Goal: Task Accomplishment & Management: Manage account settings

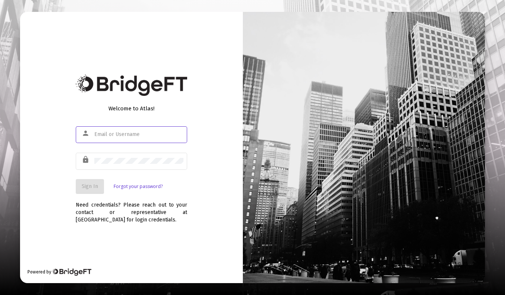
click at [121, 136] on input "text" at bounding box center [138, 134] width 89 height 6
type input "[PERSON_NAME][EMAIL_ADDRESS][DOMAIN_NAME]"
click at [98, 185] on span "Sign In" at bounding box center [90, 186] width 16 height 6
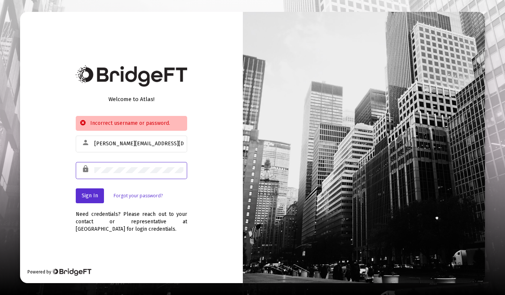
click at [73, 175] on div "Welcome to Atlas! Incorrect username or password. person [PERSON_NAME][EMAIL_AD…" at bounding box center [131, 147] width 223 height 271
click at [91, 194] on span "Sign In" at bounding box center [90, 195] width 16 height 6
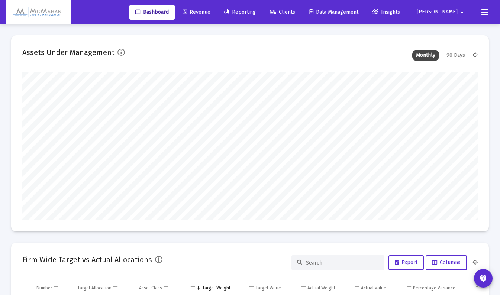
type input "[DATE]"
type input "2025-09-26"
click at [210, 13] on span "Revenue" at bounding box center [196, 12] width 28 height 6
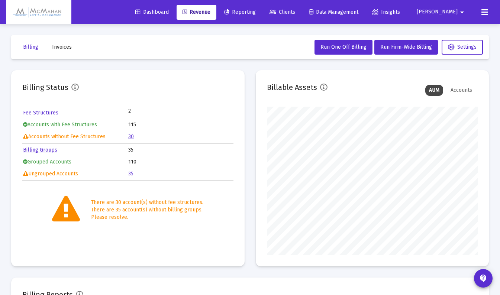
scroll to position [149, 211]
click at [48, 150] on link "Billing Groups" at bounding box center [40, 150] width 34 height 6
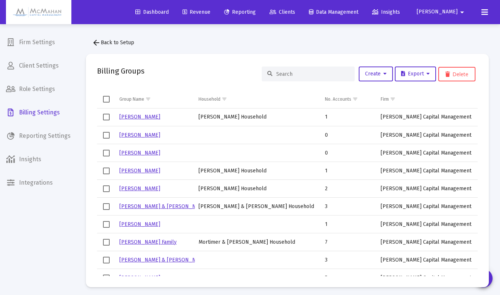
click at [311, 73] on input at bounding box center [312, 74] width 73 height 6
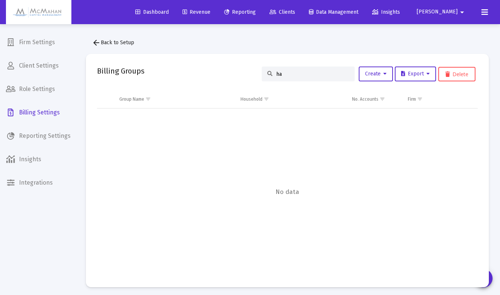
type input "h"
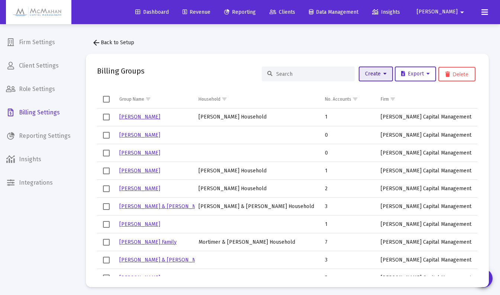
click at [383, 77] on icon at bounding box center [384, 73] width 3 height 5
click at [375, 95] on button "New Group" at bounding box center [400, 93] width 89 height 18
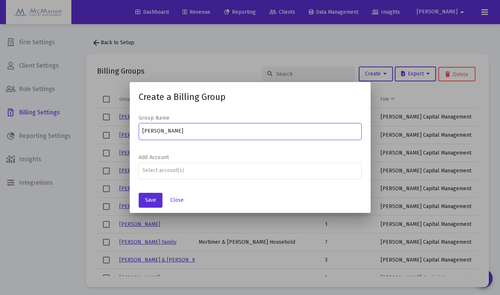
type input "[PERSON_NAME]"
click at [200, 173] on div "Assignment Selection" at bounding box center [250, 170] width 218 height 9
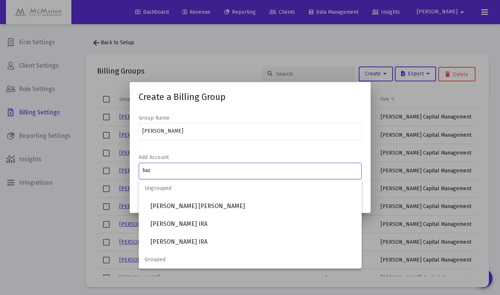
click at [181, 261] on span "Grouped" at bounding box center [250, 260] width 223 height 18
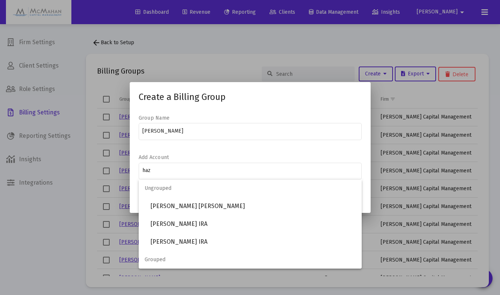
click at [162, 263] on span "Grouped" at bounding box center [250, 260] width 223 height 18
click at [177, 172] on input "haz" at bounding box center [249, 171] width 215 height 6
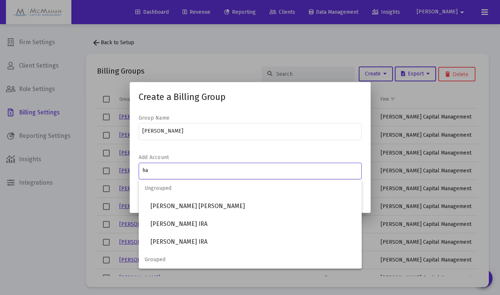
type input "h"
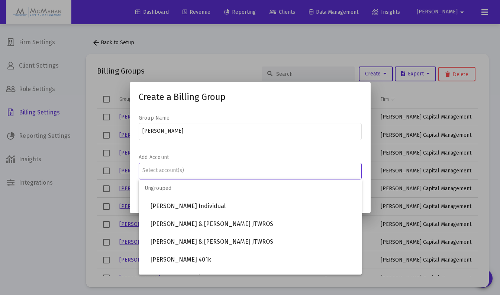
click at [77, 237] on div at bounding box center [250, 147] width 500 height 295
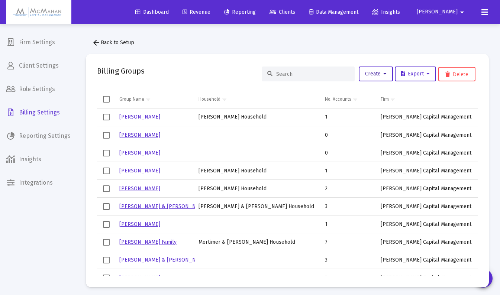
click at [377, 75] on span "Create" at bounding box center [376, 74] width 22 height 6
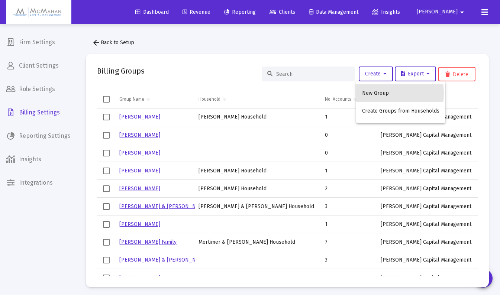
click at [376, 93] on button "New Group" at bounding box center [400, 93] width 89 height 18
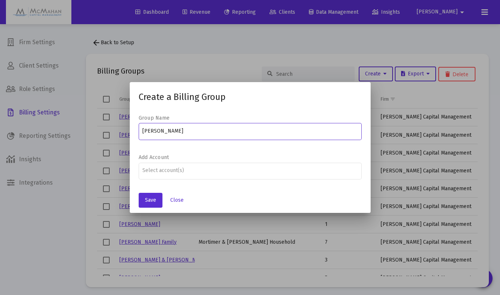
type input "[PERSON_NAME]"
click at [145, 199] on span "Save" at bounding box center [150, 200] width 11 height 6
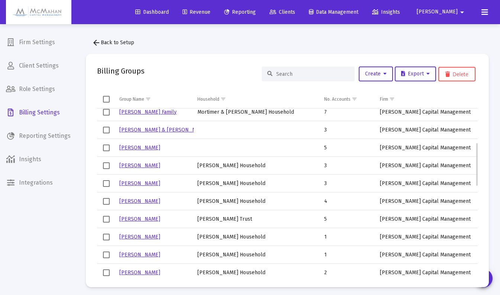
scroll to position [186, 0]
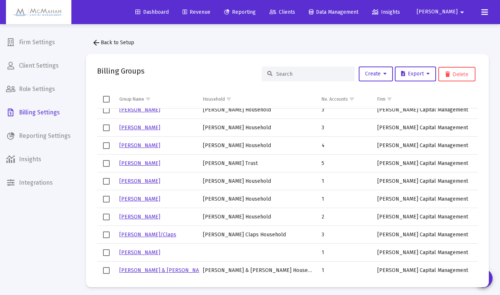
click at [325, 75] on input at bounding box center [312, 74] width 73 height 6
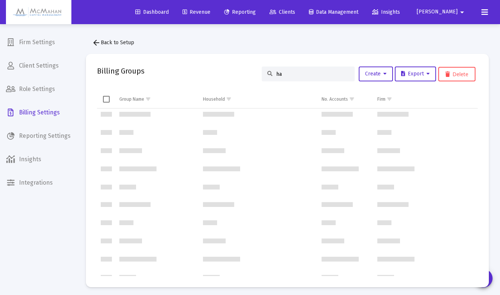
scroll to position [0, 0]
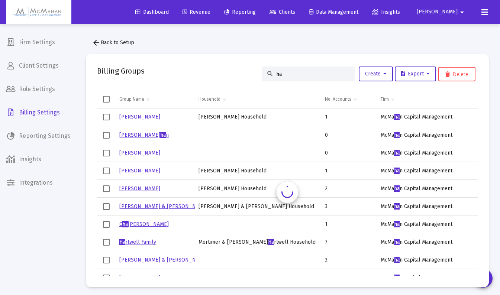
type input "h"
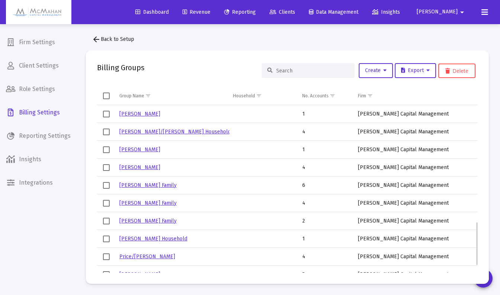
scroll to position [474, 0]
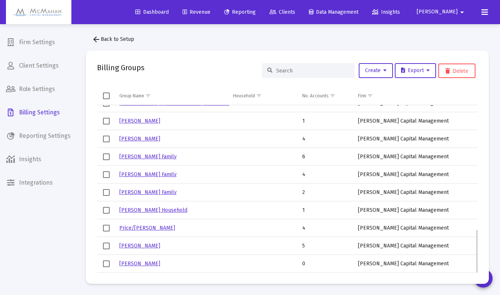
click at [136, 261] on link "[PERSON_NAME]" at bounding box center [139, 263] width 41 height 6
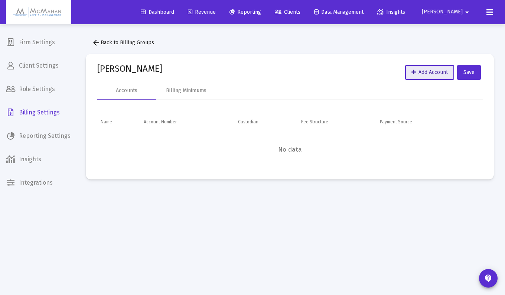
click at [412, 74] on icon at bounding box center [414, 72] width 4 height 5
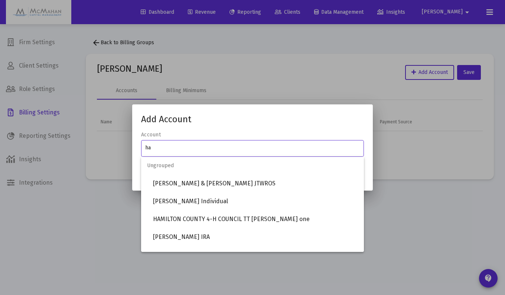
type input "h"
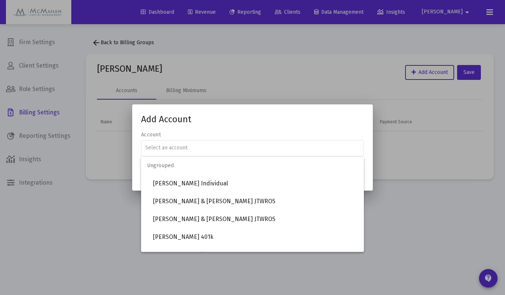
click at [96, 224] on div at bounding box center [252, 147] width 505 height 295
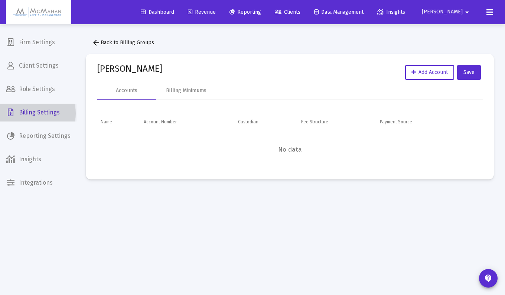
click at [35, 113] on span "Billing Settings" at bounding box center [38, 113] width 77 height 18
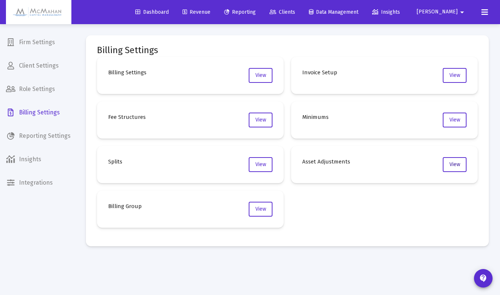
click at [454, 168] on button "View" at bounding box center [454, 164] width 24 height 15
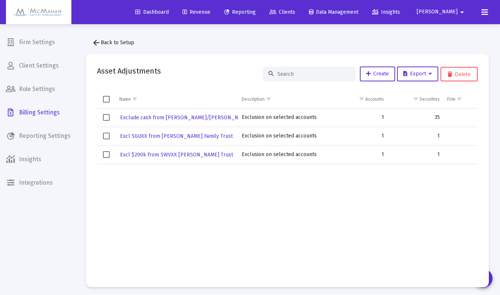
click at [62, 247] on div "Firm Settings Client Settings Role Settings Billing Settings Reporting Settings…" at bounding box center [38, 147] width 77 height 295
click at [210, 13] on span "Revenue" at bounding box center [196, 12] width 28 height 6
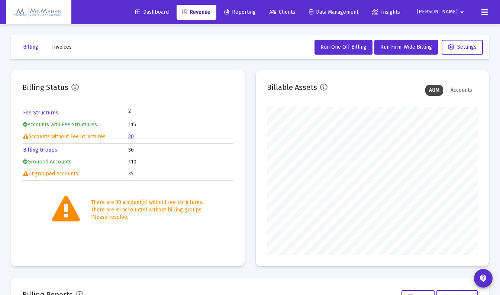
scroll to position [149, 211]
click at [131, 174] on link "35" at bounding box center [130, 173] width 5 height 6
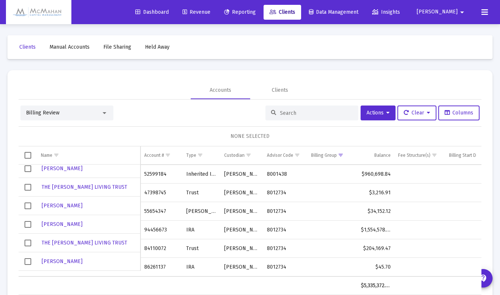
scroll to position [544, 0]
click at [284, 113] on input at bounding box center [316, 113] width 73 height 6
type input "haz"
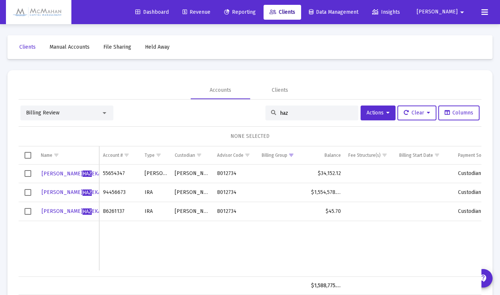
scroll to position [0, 0]
drag, startPoint x: 292, startPoint y: 112, endPoint x: 260, endPoint y: 113, distance: 32.3
click at [260, 113] on div "Billing Review haz Actions Clear Columns" at bounding box center [249, 112] width 459 height 15
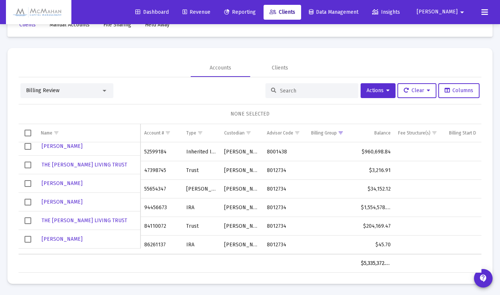
click at [29, 184] on span "Select row" at bounding box center [28, 183] width 7 height 7
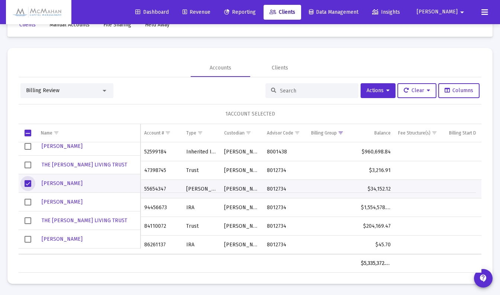
click at [28, 202] on span "Select row" at bounding box center [28, 202] width 7 height 7
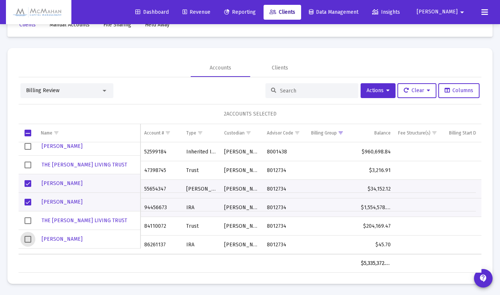
click at [25, 237] on span "Select row" at bounding box center [28, 239] width 7 height 7
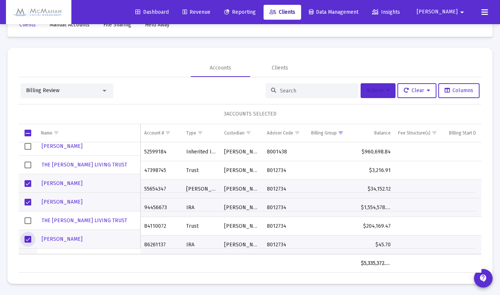
click at [388, 93] on button "Actions" at bounding box center [377, 90] width 35 height 15
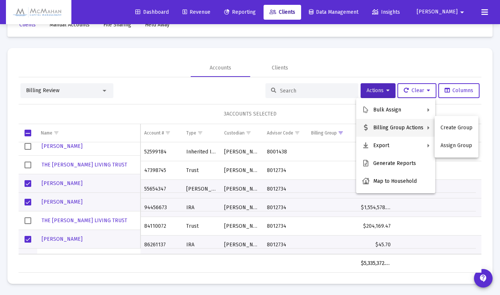
click at [455, 147] on button "Assign Group" at bounding box center [456, 146] width 44 height 18
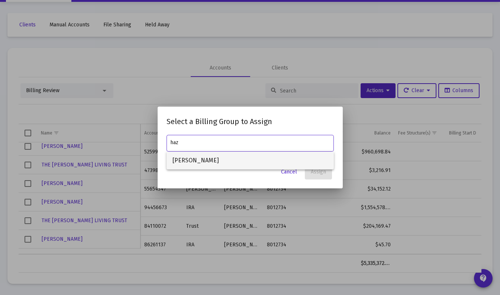
click at [222, 162] on span "Christine Hazekamp" at bounding box center [249, 161] width 155 height 18
type input "Christine Hazekamp"
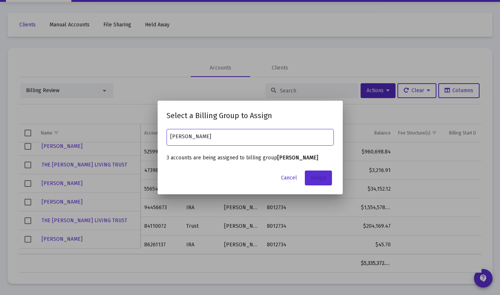
click at [319, 179] on span "Assign" at bounding box center [318, 178] width 15 height 6
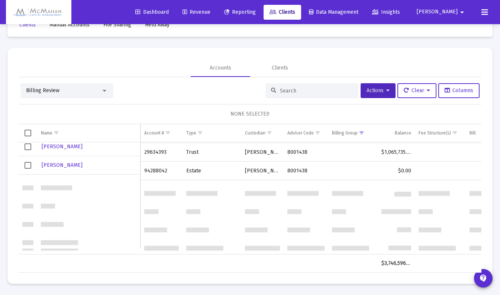
scroll to position [376, 0]
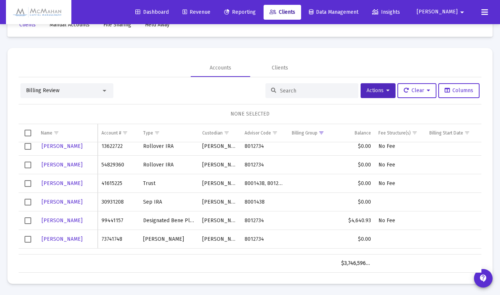
click at [210, 12] on span "Revenue" at bounding box center [196, 12] width 28 height 6
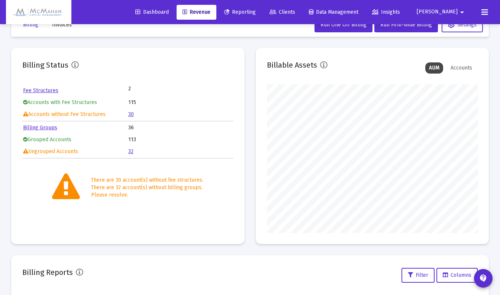
scroll to position [149, 211]
click at [131, 114] on link "30" at bounding box center [131, 114] width 6 height 6
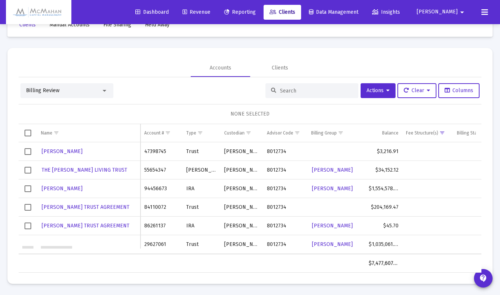
scroll to position [371, 0]
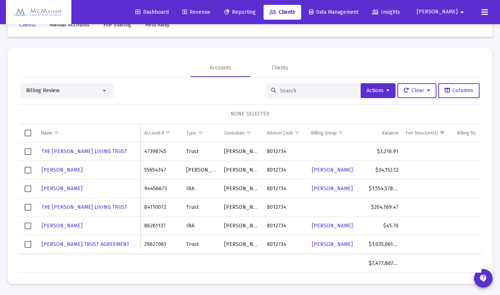
click at [28, 169] on span "Select row" at bounding box center [28, 170] width 7 height 7
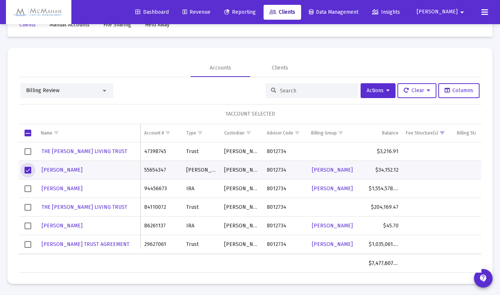
click at [27, 188] on span "Select row" at bounding box center [28, 188] width 7 height 7
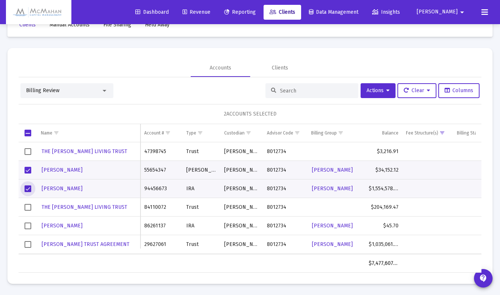
click at [27, 225] on span "Select row" at bounding box center [28, 225] width 7 height 7
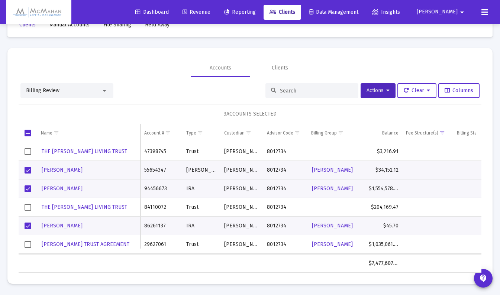
click at [380, 92] on span "Actions" at bounding box center [377, 90] width 23 height 6
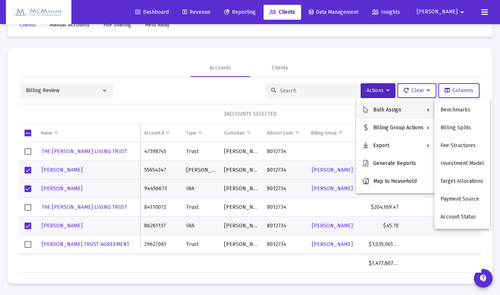
click at [459, 143] on button "Fee Structures" at bounding box center [461, 146] width 55 height 18
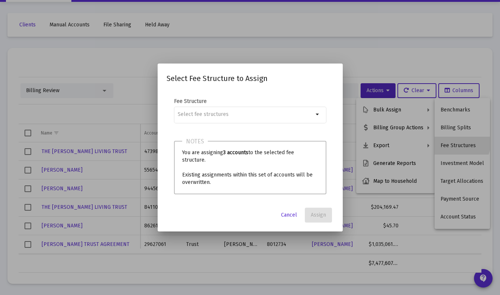
scroll to position [0, 0]
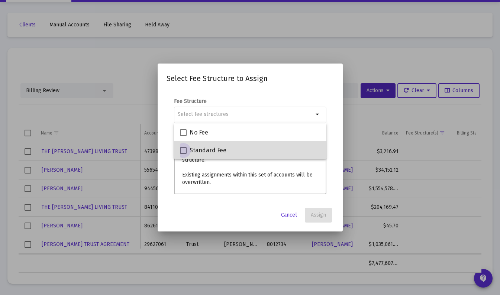
click at [182, 152] on span at bounding box center [183, 150] width 7 height 7
click at [183, 154] on input "Standard Fee" at bounding box center [183, 154] width 0 height 0
checkbox input "true"
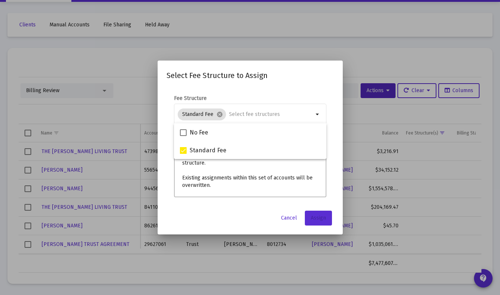
click at [319, 219] on span "Assign" at bounding box center [318, 218] width 15 height 6
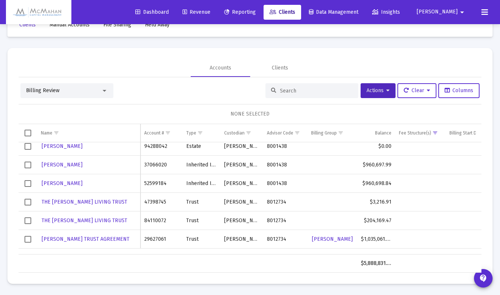
scroll to position [284, 0]
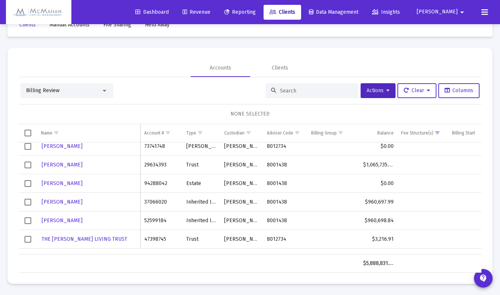
click at [309, 91] on input at bounding box center [316, 91] width 73 height 6
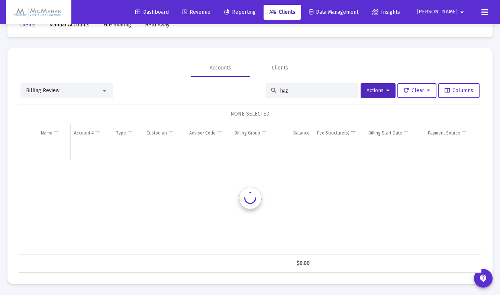
scroll to position [0, 0]
type input "h"
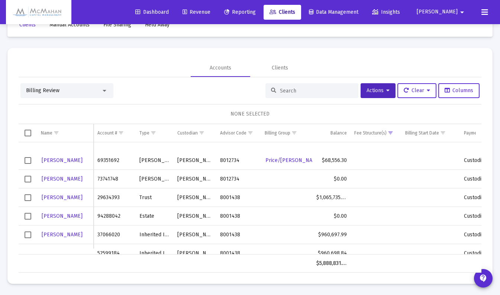
scroll to position [260, 0]
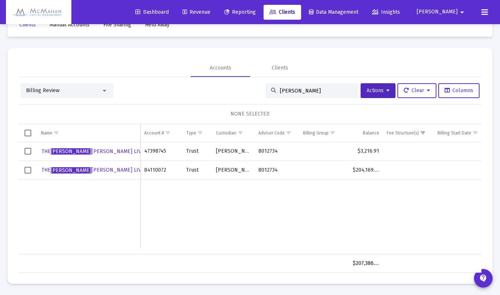
type input "christine"
click at [110, 151] on span "THE CHRISTINE L. SCHULZ LIVING TRUST" at bounding box center [104, 151] width 125 height 6
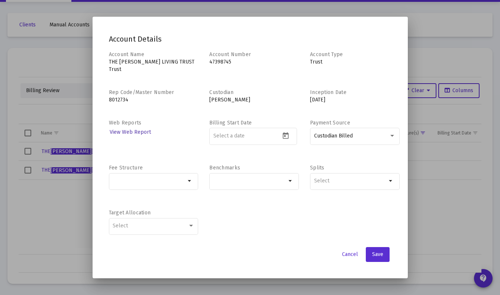
scroll to position [0, 0]
click at [351, 254] on span "Cancel" at bounding box center [350, 254] width 16 height 6
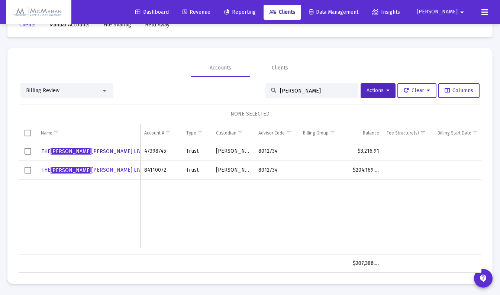
scroll to position [4, 0]
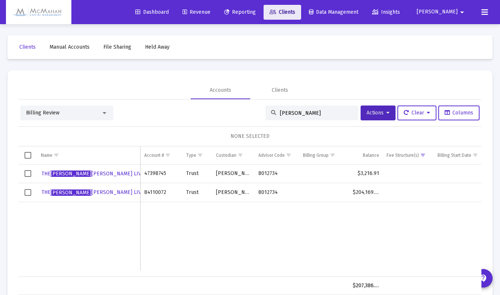
click at [295, 10] on span "Clients" at bounding box center [282, 12] width 26 height 6
click at [386, 115] on icon at bounding box center [387, 112] width 3 height 5
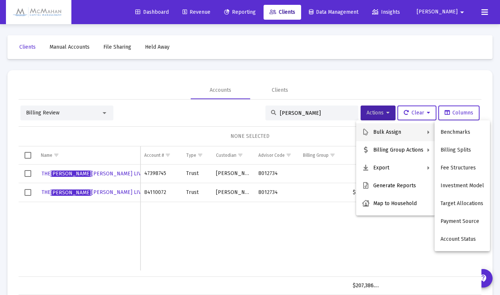
click at [287, 72] on div at bounding box center [250, 147] width 500 height 295
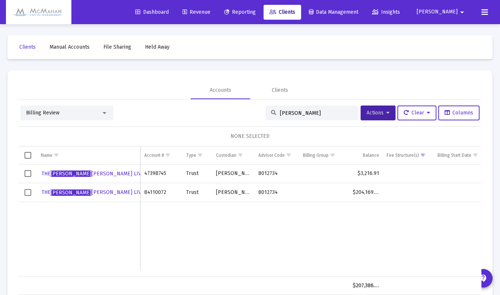
click at [210, 14] on span "Revenue" at bounding box center [196, 12] width 28 height 6
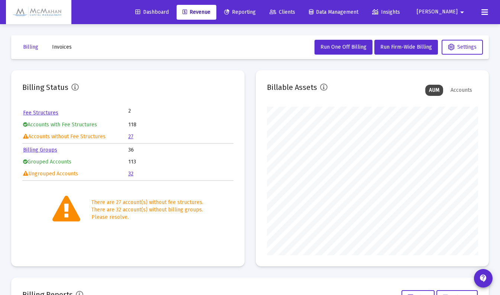
scroll to position [149, 211]
click at [131, 138] on link "27" at bounding box center [130, 136] width 5 height 6
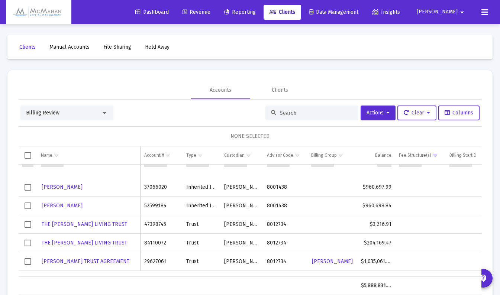
scroll to position [334, 0]
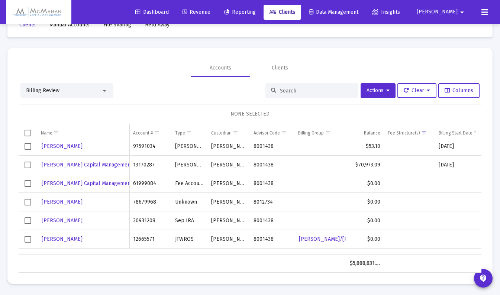
click at [289, 90] on input at bounding box center [316, 91] width 73 height 6
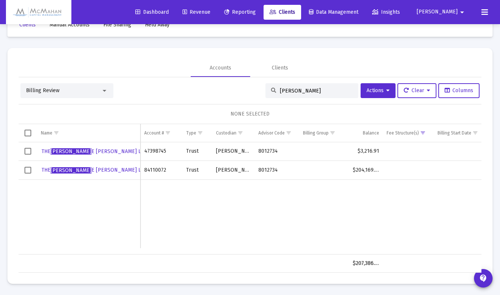
type input "christin"
click at [423, 136] on span "Show filter options for column 'Fee Structure(s)'" at bounding box center [423, 133] width 6 height 6
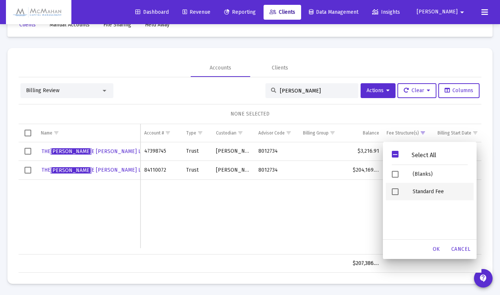
click at [397, 191] on span "Filter options" at bounding box center [394, 191] width 7 height 7
click at [437, 252] on span "OK" at bounding box center [435, 249] width 7 height 6
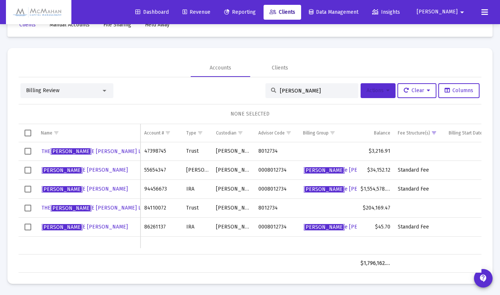
click at [386, 93] on icon at bounding box center [387, 90] width 3 height 5
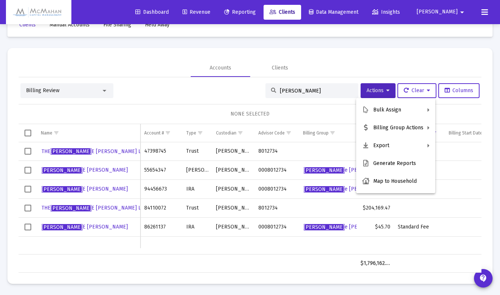
click at [376, 72] on div at bounding box center [250, 147] width 500 height 295
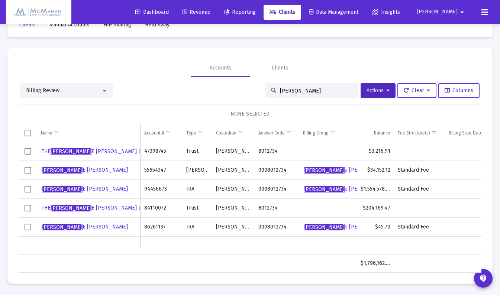
click at [434, 135] on span "Show filter options for column 'Fee Structure(s)'" at bounding box center [434, 133] width 6 height 6
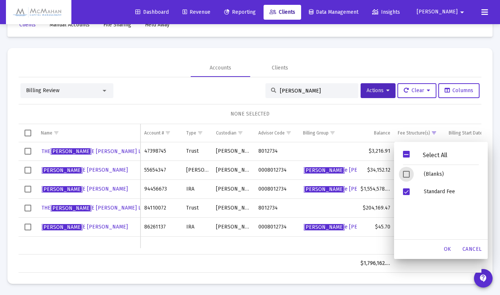
click at [406, 153] on span "Filter options" at bounding box center [406, 154] width 7 height 7
click at [407, 155] on span "Filter options" at bounding box center [406, 154] width 7 height 7
click at [407, 192] on span "Filter options" at bounding box center [406, 191] width 7 height 7
click at [445, 250] on span "OK" at bounding box center [446, 249] width 7 height 6
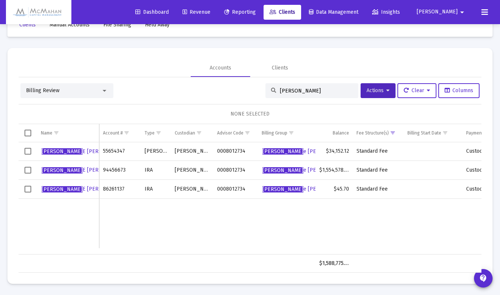
drag, startPoint x: 299, startPoint y: 90, endPoint x: 267, endPoint y: 94, distance: 32.3
click at [267, 94] on div "christin" at bounding box center [311, 90] width 93 height 15
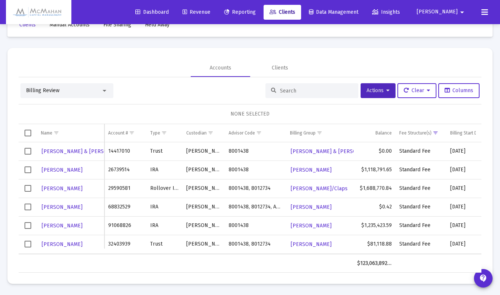
click at [432, 132] on span "Show filter options for column 'Fee Structure(s)'" at bounding box center [435, 133] width 6 height 6
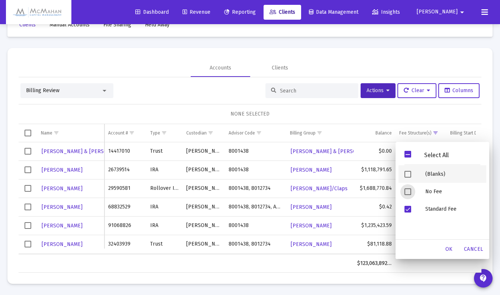
drag, startPoint x: 410, startPoint y: 172, endPoint x: 415, endPoint y: 186, distance: 14.7
click at [410, 172] on span "Filter options" at bounding box center [407, 174] width 7 height 7
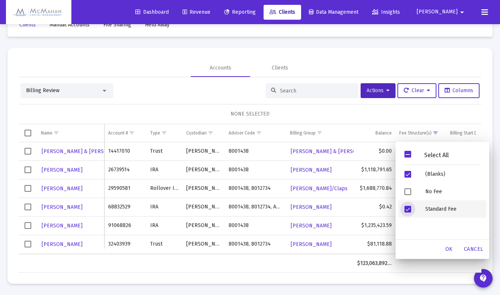
drag, startPoint x: 407, startPoint y: 208, endPoint x: 430, endPoint y: 222, distance: 26.6
click at [407, 208] on span "Filter options" at bounding box center [407, 209] width 7 height 7
click at [447, 247] on span "OK" at bounding box center [448, 249] width 7 height 6
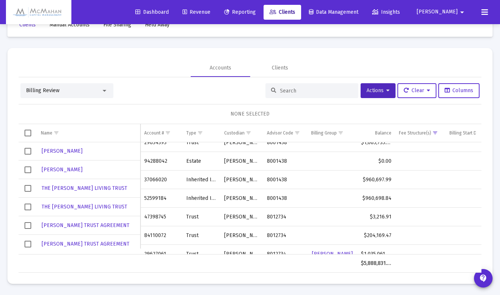
scroll to position [297, 0]
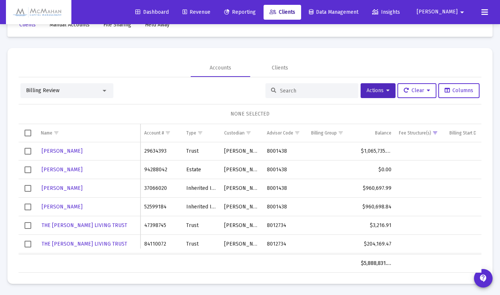
click at [461, 14] on mat-icon "arrow_drop_down" at bounding box center [461, 12] width 9 height 15
click at [462, 32] on span "Settings" at bounding box center [460, 32] width 22 height 18
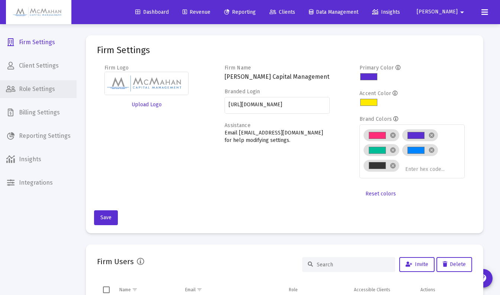
click at [43, 88] on span "Role Settings" at bounding box center [38, 89] width 77 height 18
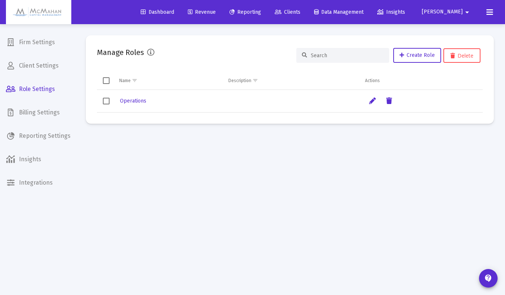
click at [453, 11] on span "[PERSON_NAME]" at bounding box center [442, 12] width 41 height 6
click at [239, 196] on div at bounding box center [252, 147] width 505 height 295
click at [26, 40] on span "Firm Settings" at bounding box center [38, 42] width 77 height 18
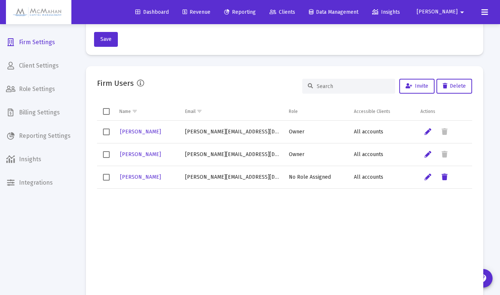
scroll to position [186, 0]
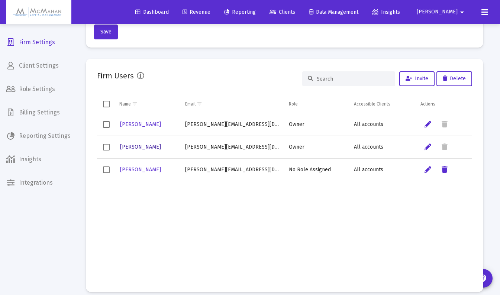
click at [138, 148] on span "Angela Colling" at bounding box center [140, 147] width 41 height 6
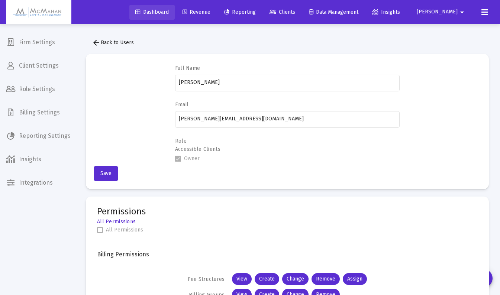
click at [169, 13] on span "Dashboard" at bounding box center [151, 12] width 33 height 6
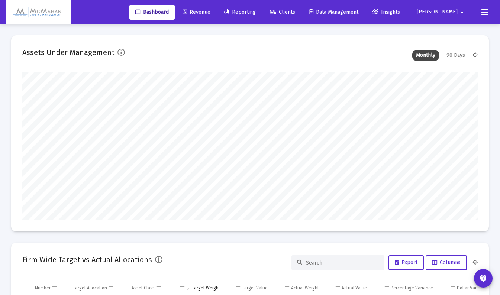
scroll to position [149, 244]
click at [484, 15] on icon at bounding box center [484, 12] width 7 height 9
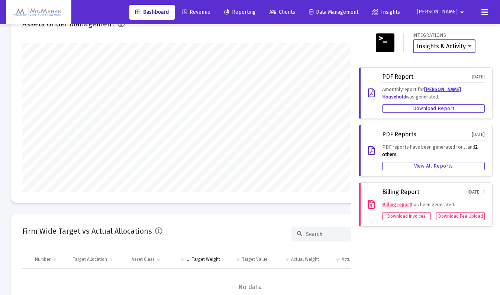
scroll to position [0, 0]
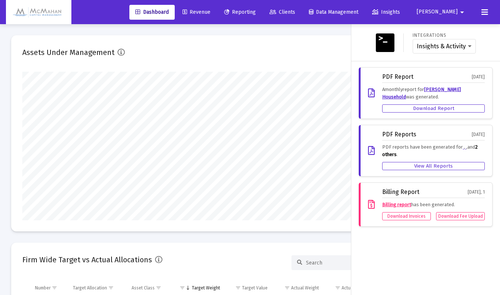
click at [295, 11] on span "Clients" at bounding box center [282, 12] width 26 height 6
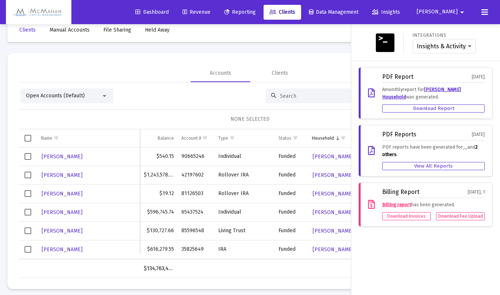
scroll to position [22, 0]
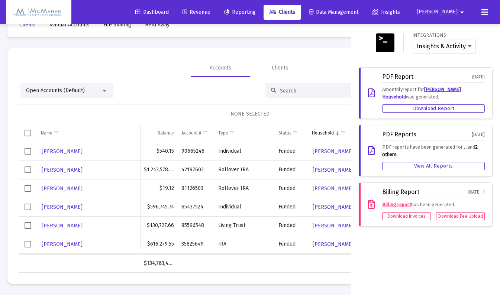
click at [104, 92] on div at bounding box center [250, 147] width 500 height 295
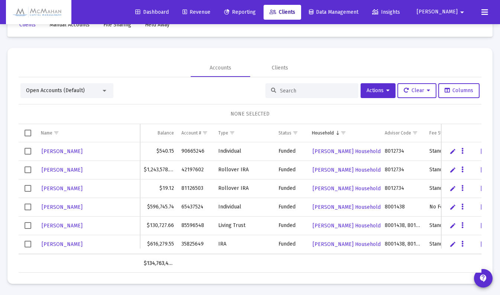
click at [104, 92] on div at bounding box center [104, 91] width 7 height 6
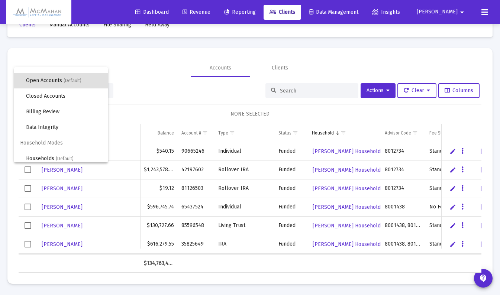
scroll to position [14, 0]
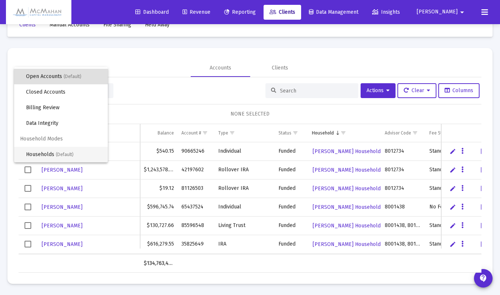
click at [49, 156] on span "Households (Default)" at bounding box center [64, 155] width 76 height 16
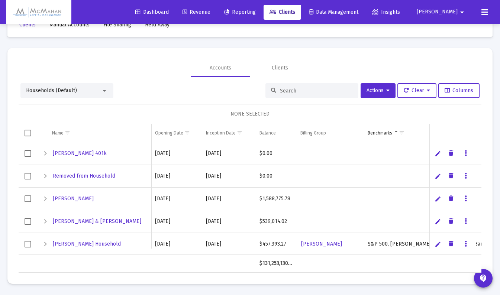
click at [314, 93] on input at bounding box center [316, 91] width 73 height 6
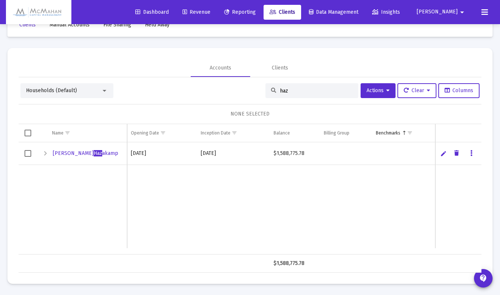
type input "haz"
click at [66, 153] on span "Christine Haz akamp" at bounding box center [85, 153] width 65 height 6
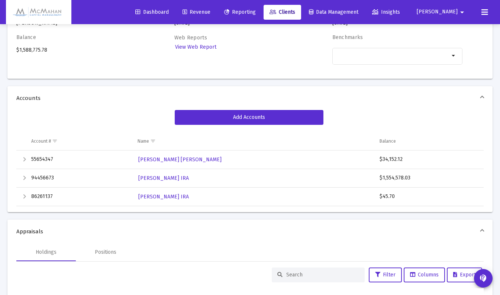
scroll to position [111, 0]
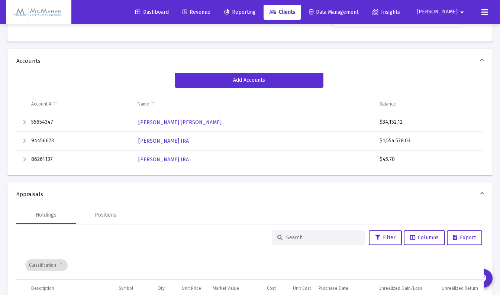
click at [24, 160] on div "Expand" at bounding box center [24, 159] width 9 height 9
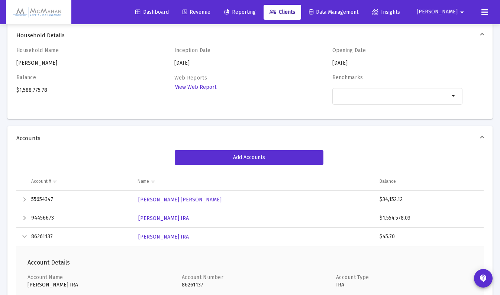
scroll to position [0, 0]
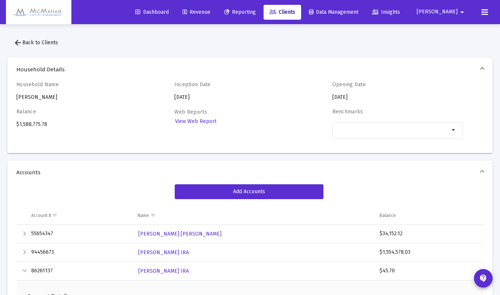
click at [20, 43] on mat-icon "arrow_back" at bounding box center [17, 42] width 9 height 9
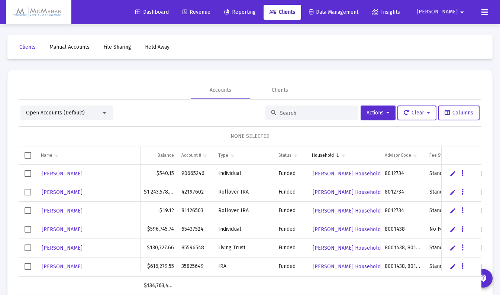
click at [287, 115] on input at bounding box center [316, 113] width 73 height 6
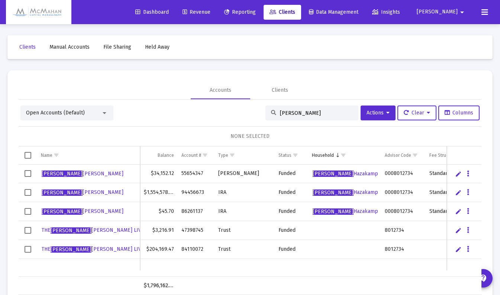
type input "christine"
click at [468, 212] on icon "Data grid" at bounding box center [468, 211] width 2 height 9
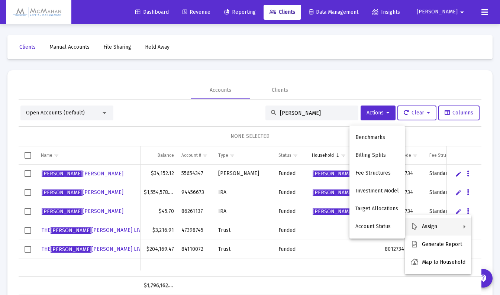
click at [463, 133] on div at bounding box center [250, 147] width 500 height 295
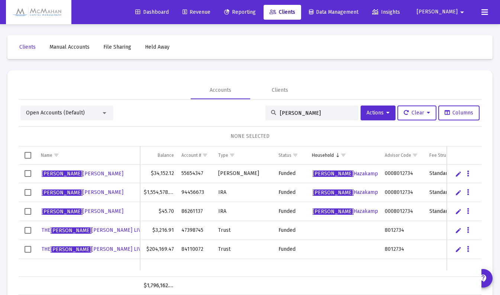
click at [28, 210] on span "Select row" at bounding box center [28, 211] width 7 height 7
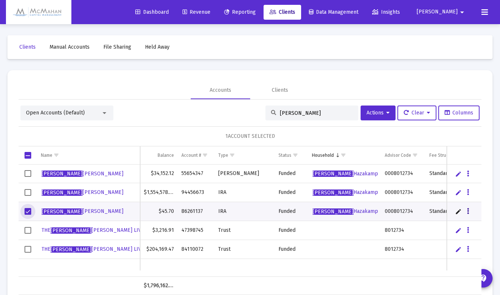
click at [467, 213] on icon "Data grid" at bounding box center [468, 211] width 2 height 9
click at [382, 114] on div at bounding box center [250, 147] width 500 height 295
click at [386, 115] on icon at bounding box center [387, 112] width 3 height 5
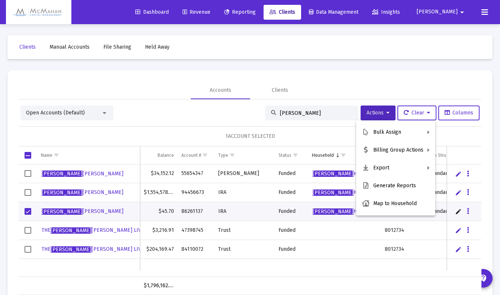
click at [190, 136] on div at bounding box center [250, 147] width 500 height 295
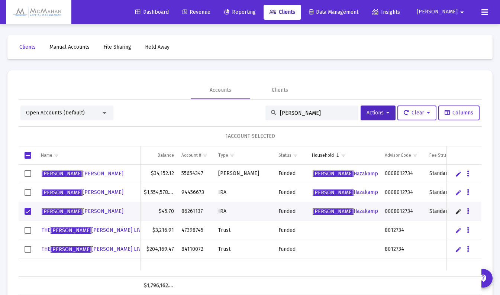
click at [459, 211] on link "Edit" at bounding box center [458, 211] width 7 height 7
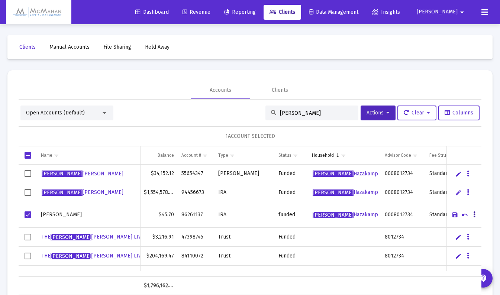
click at [475, 215] on icon "Data grid" at bounding box center [474, 214] width 2 height 9
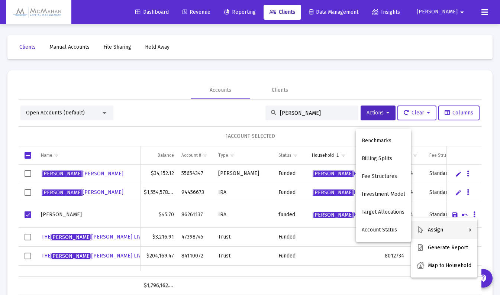
click at [158, 94] on div at bounding box center [250, 147] width 500 height 295
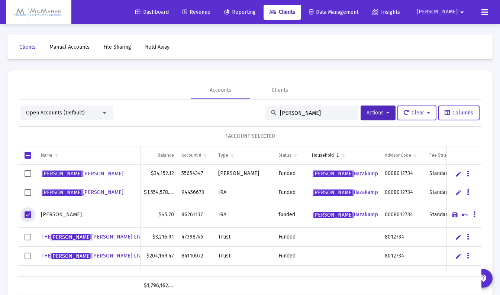
click at [27, 217] on span "Select row" at bounding box center [28, 214] width 7 height 7
click at [147, 130] on div "NONE SELECTED" at bounding box center [250, 136] width 462 height 20
drag, startPoint x: 298, startPoint y: 114, endPoint x: 253, endPoint y: 121, distance: 45.5
click at [267, 117] on div "christine" at bounding box center [311, 112] width 93 height 15
click at [104, 111] on div at bounding box center [104, 113] width 7 height 6
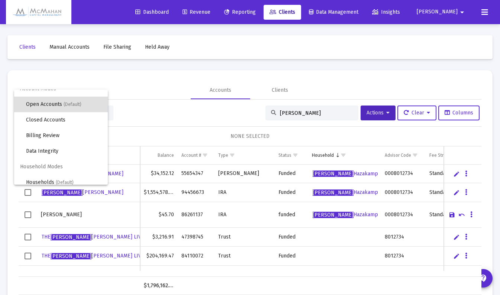
scroll to position [14, 0]
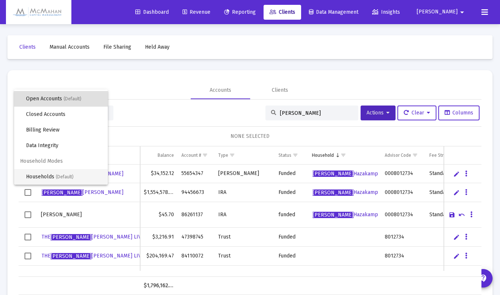
click at [57, 174] on span "(Default)" at bounding box center [65, 176] width 18 height 5
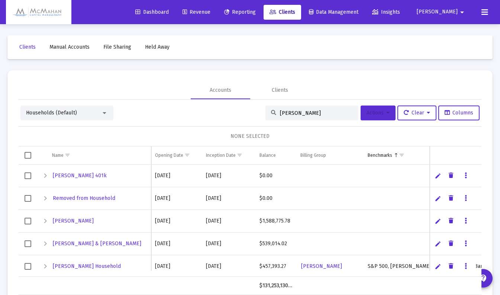
click at [367, 115] on span "Actions" at bounding box center [377, 113] width 23 height 6
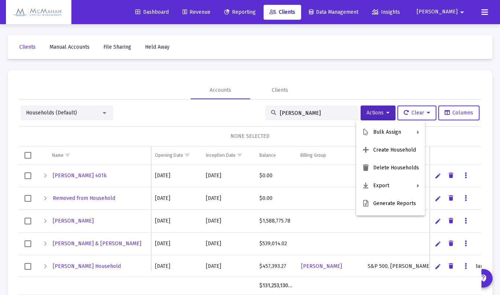
click at [311, 115] on div at bounding box center [250, 147] width 500 height 295
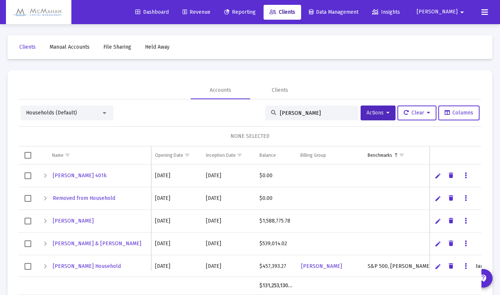
click at [305, 114] on input "christine" at bounding box center [316, 113] width 73 height 6
type input "c"
type input "christine"
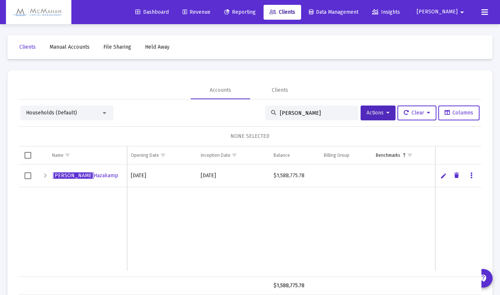
click at [27, 178] on span "Select row" at bounding box center [28, 175] width 7 height 7
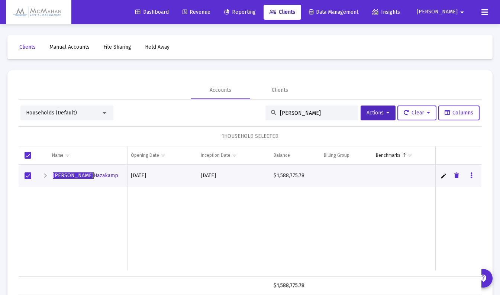
click at [45, 176] on div "Expand" at bounding box center [45, 175] width 9 height 9
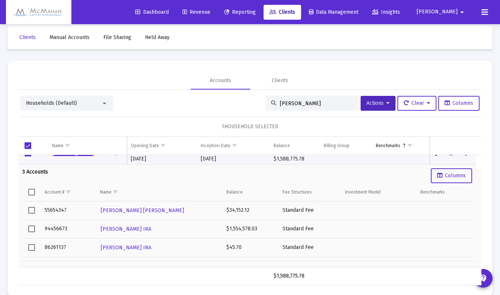
scroll to position [22, 0]
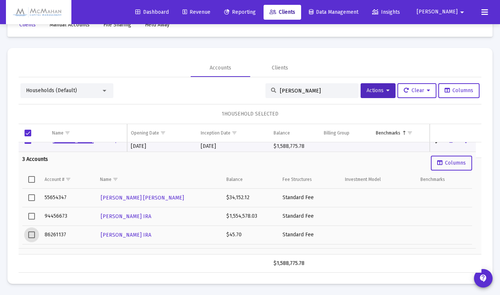
click at [33, 233] on span "Select row" at bounding box center [31, 234] width 7 height 7
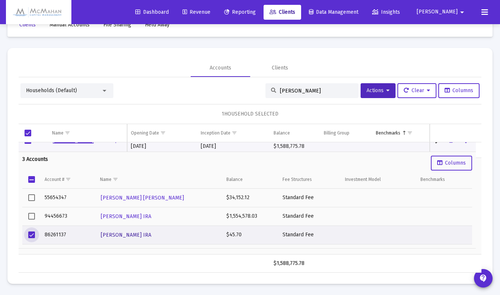
click at [145, 236] on span "CHRISTINE HAZEKAMP IRA" at bounding box center [126, 235] width 51 height 6
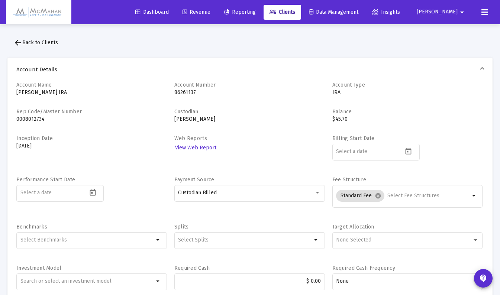
click at [20, 43] on mat-icon "arrow_back" at bounding box center [17, 42] width 9 height 9
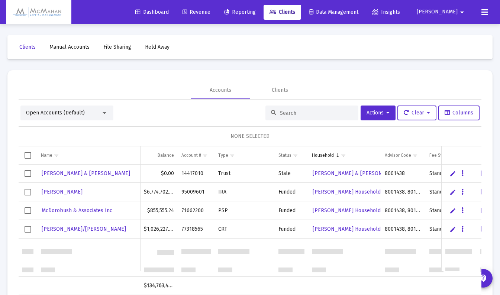
scroll to position [371, 0]
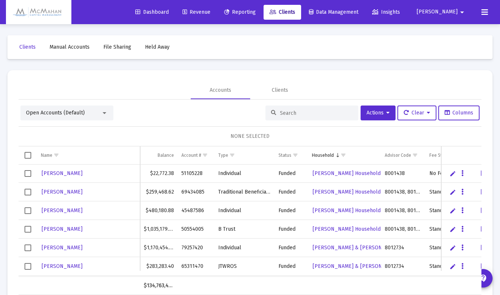
click at [286, 115] on input at bounding box center [316, 113] width 73 height 6
click at [280, 87] on div "Clients" at bounding box center [280, 90] width 16 height 7
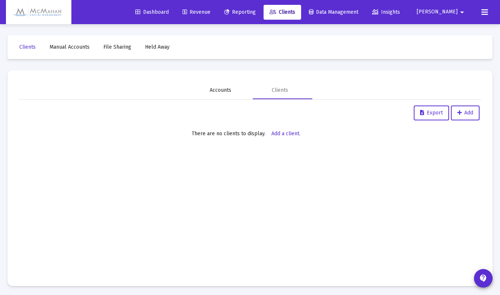
click at [220, 92] on div "Accounts" at bounding box center [220, 90] width 22 height 7
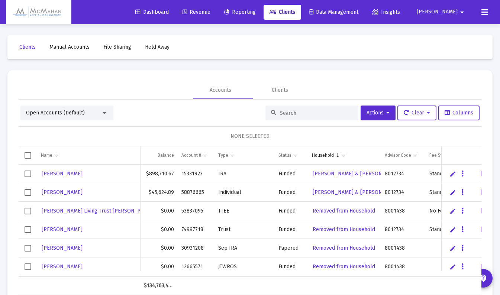
click at [295, 112] on input at bounding box center [316, 113] width 73 height 6
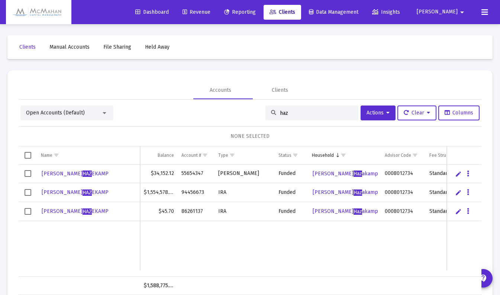
type input "haz"
click at [349, 211] on span "Christine Haz akamp" at bounding box center [344, 211] width 65 height 6
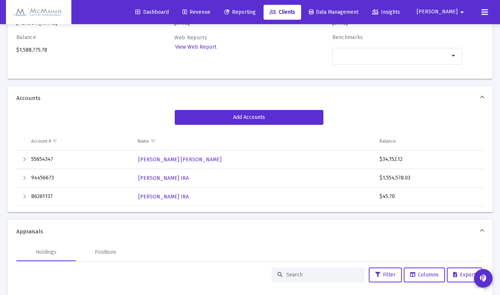
click at [24, 196] on div "Expand" at bounding box center [24, 196] width 9 height 9
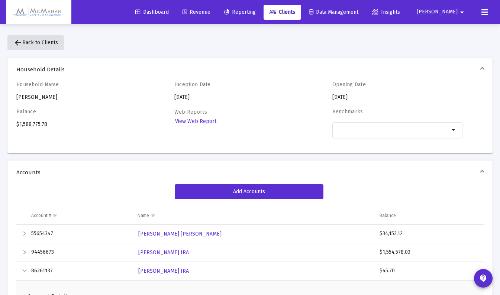
click at [19, 44] on mat-icon "arrow_back" at bounding box center [17, 42] width 9 height 9
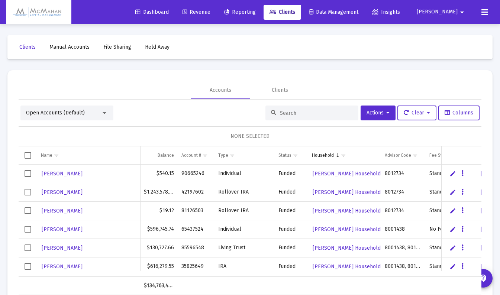
click at [315, 111] on input at bounding box center [316, 113] width 73 height 6
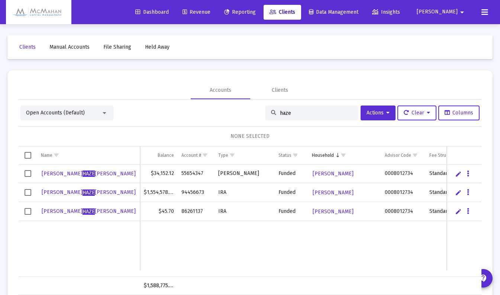
type input "haze"
click at [103, 115] on div at bounding box center [104, 113] width 7 height 6
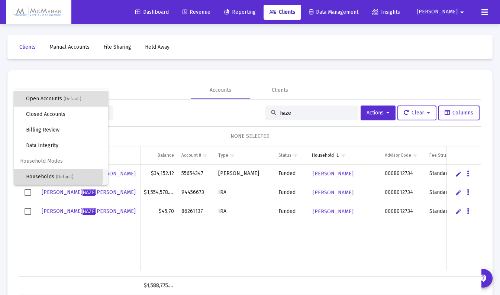
click at [47, 176] on span "Households (Default)" at bounding box center [64, 177] width 76 height 16
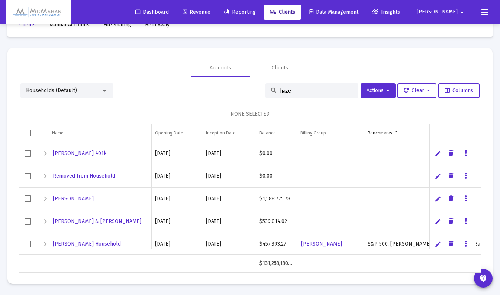
click at [44, 200] on div "Expand" at bounding box center [45, 198] width 9 height 9
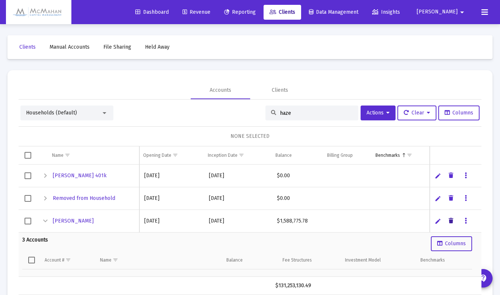
click at [450, 221] on icon "Data grid" at bounding box center [450, 221] width 4 height 9
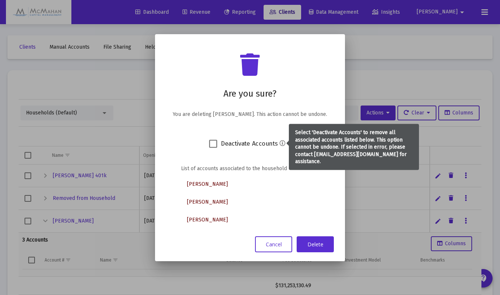
click at [282, 144] on icon at bounding box center [282, 143] width 6 height 6
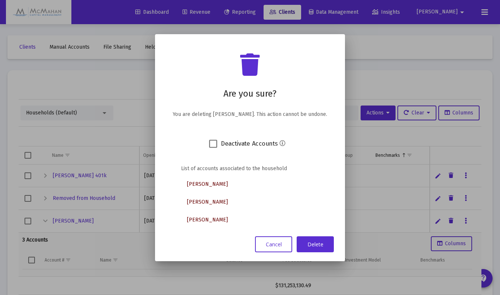
click at [283, 243] on button "Cancel" at bounding box center [273, 244] width 37 height 16
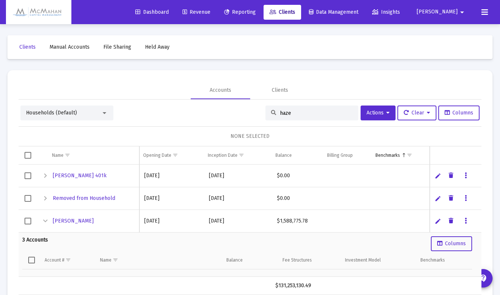
drag, startPoint x: 302, startPoint y: 115, endPoint x: 264, endPoint y: 117, distance: 37.2
click at [265, 117] on div "haze" at bounding box center [311, 112] width 93 height 15
click at [204, 114] on div "Households (Default) Actions Clear Columns" at bounding box center [249, 112] width 459 height 15
click at [306, 115] on input at bounding box center [316, 113] width 73 height 6
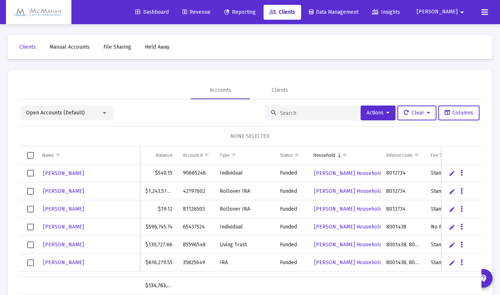
click at [105, 112] on div at bounding box center [105, 113] width 4 height 2
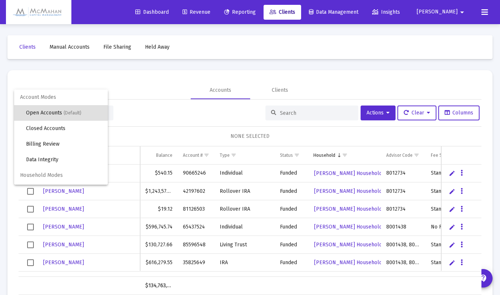
click at [140, 109] on div at bounding box center [250, 147] width 500 height 295
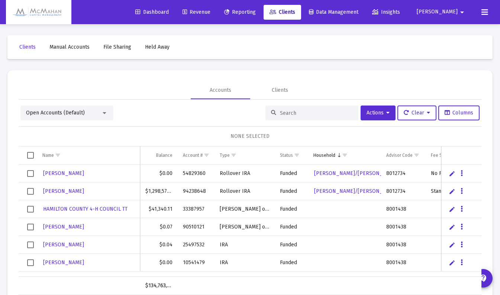
click at [102, 115] on div at bounding box center [104, 113] width 7 height 6
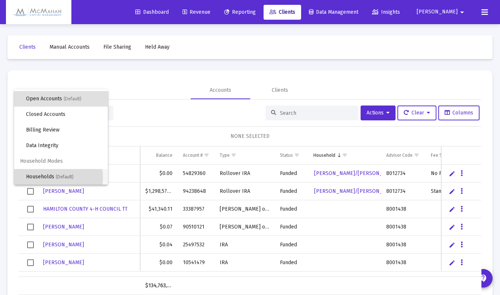
click at [53, 178] on span "Households (Default)" at bounding box center [64, 177] width 76 height 16
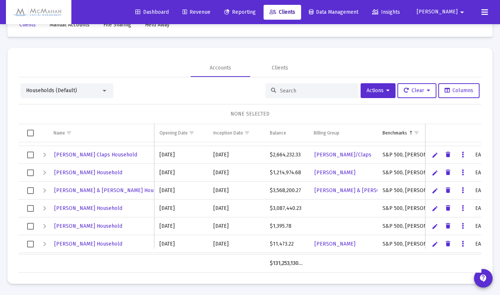
click at [299, 91] on input at bounding box center [316, 91] width 73 height 6
type input "emily"
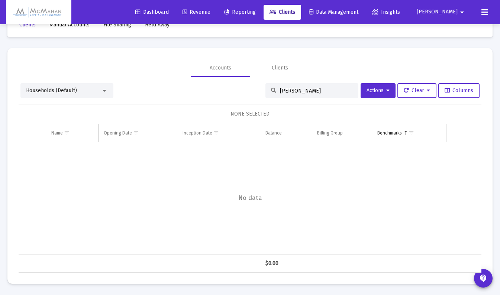
drag, startPoint x: 300, startPoint y: 91, endPoint x: 268, endPoint y: 95, distance: 32.2
click at [268, 95] on div "emily" at bounding box center [311, 90] width 93 height 15
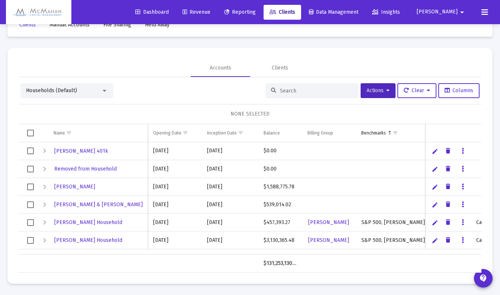
click at [382, 93] on span "Actions" at bounding box center [377, 90] width 23 height 6
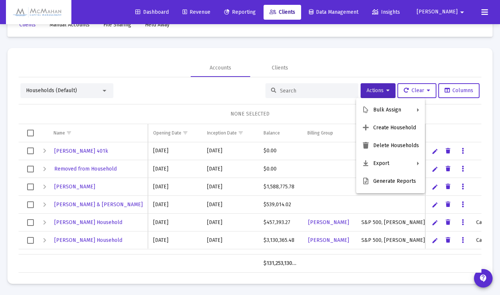
click at [368, 126] on icon at bounding box center [365, 127] width 7 height 7
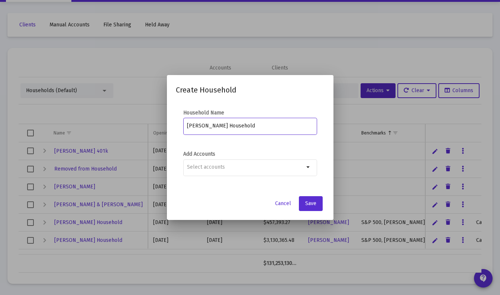
type input "Emily Lehman Household"
click at [257, 169] on input "Selection" at bounding box center [245, 167] width 117 height 6
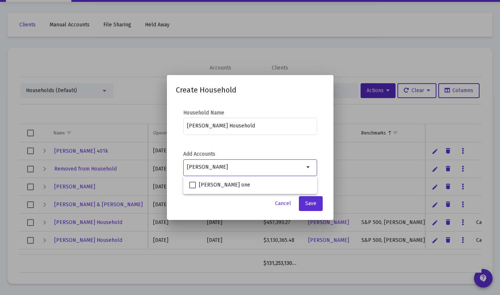
type input "emily"
click at [194, 185] on span at bounding box center [192, 185] width 7 height 7
click at [192, 188] on input "EMILY LEHMAN schwab one" at bounding box center [192, 188] width 0 height 0
checkbox input "true"
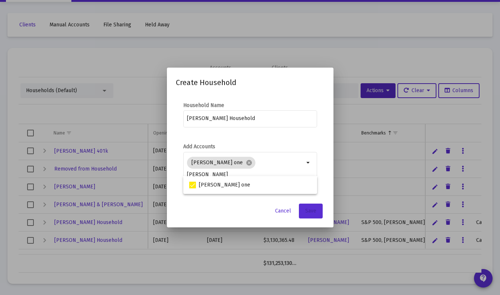
click at [309, 211] on span "Save" at bounding box center [310, 211] width 11 height 6
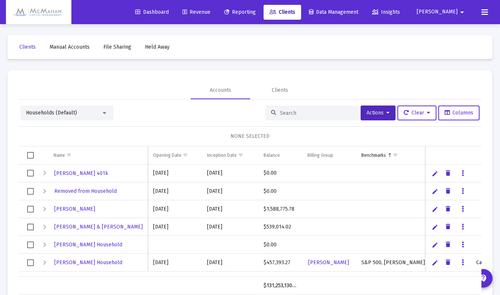
click at [296, 114] on input at bounding box center [316, 113] width 73 height 6
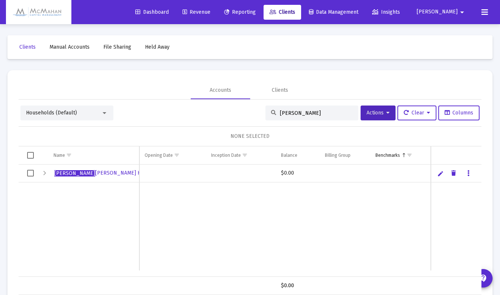
type input "emily"
click at [45, 177] on div "Expand" at bounding box center [44, 173] width 9 height 9
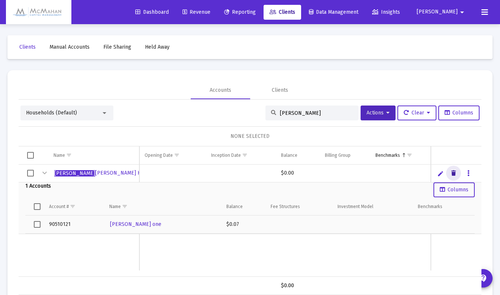
click at [454, 173] on icon "Data grid" at bounding box center [453, 173] width 4 height 9
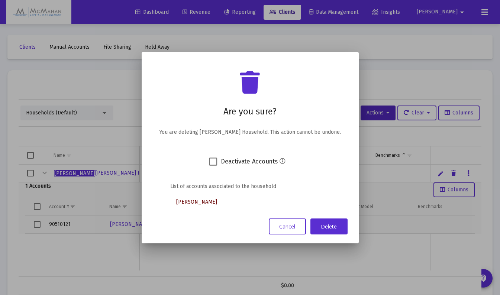
click at [329, 231] on button "Delete" at bounding box center [328, 226] width 37 height 16
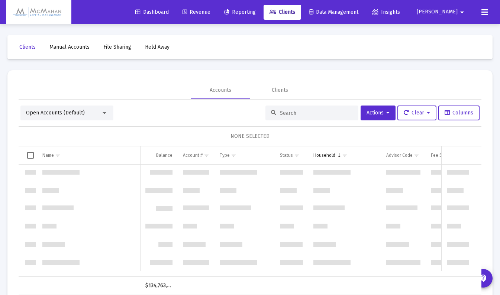
scroll to position [1582, 0]
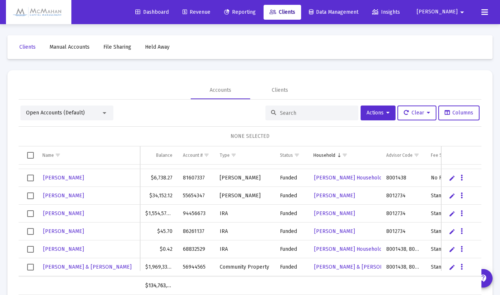
click at [301, 114] on input at bounding box center [316, 113] width 73 height 6
type input "[PERSON_NAME]"
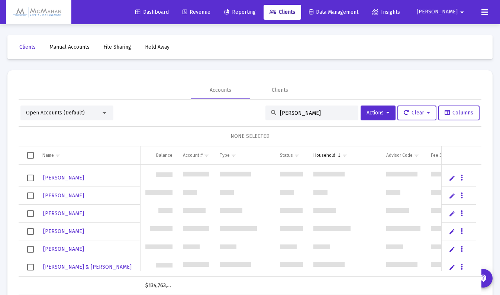
scroll to position [0, 0]
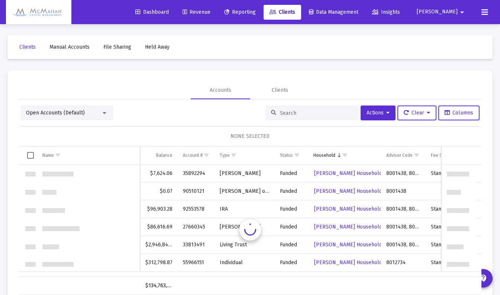
scroll to position [1426, 0]
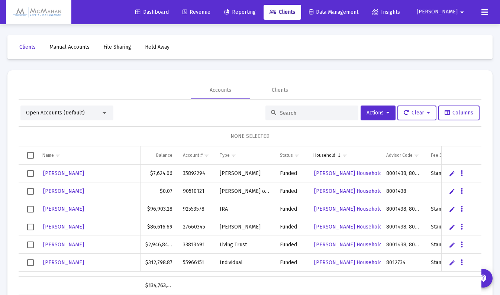
drag, startPoint x: 287, startPoint y: 113, endPoint x: 282, endPoint y: 110, distance: 5.8
click at [287, 112] on input at bounding box center [316, 113] width 73 height 6
type input "emily"
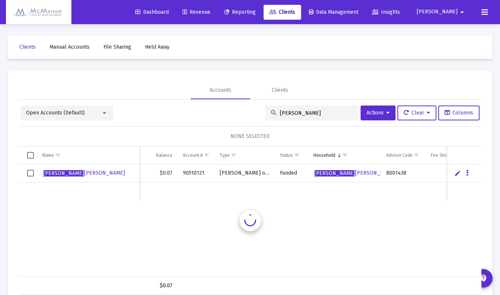
scroll to position [0, 0]
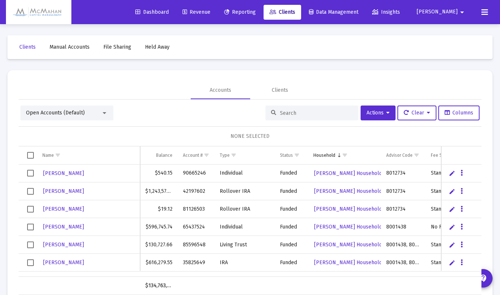
click at [285, 112] on input at bounding box center [316, 113] width 73 height 6
type input "[PERSON_NAME]"
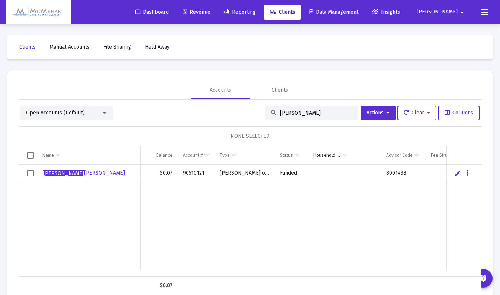
drag, startPoint x: 297, startPoint y: 114, endPoint x: 268, endPoint y: 115, distance: 28.6
click at [271, 115] on div "[PERSON_NAME]" at bounding box center [311, 112] width 93 height 15
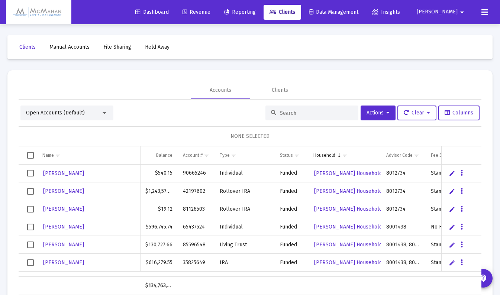
click at [103, 114] on div at bounding box center [104, 113] width 7 height 6
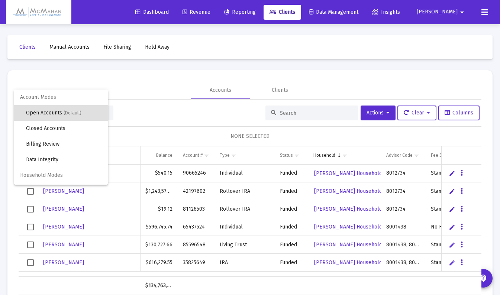
scroll to position [14, 0]
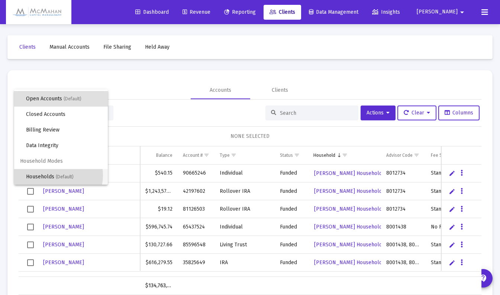
click at [53, 175] on span "Households (Default)" at bounding box center [64, 177] width 76 height 16
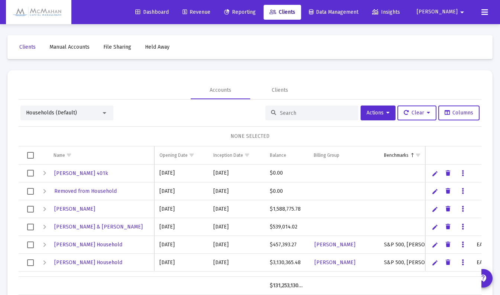
click at [289, 114] on input at bounding box center [316, 113] width 73 height 6
type input "emily"
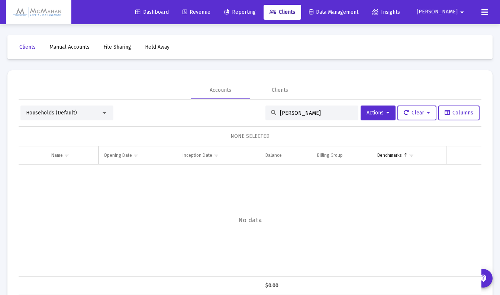
drag, startPoint x: 297, startPoint y: 111, endPoint x: 267, endPoint y: 115, distance: 30.3
click at [267, 115] on div "emily" at bounding box center [311, 112] width 93 height 15
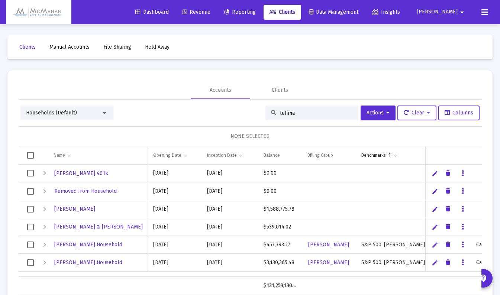
type input "lehman"
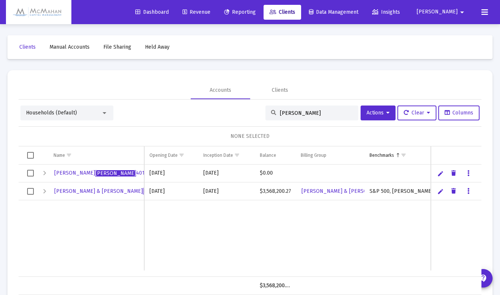
drag, startPoint x: 305, startPoint y: 110, endPoint x: 271, endPoint y: 114, distance: 34.4
click at [271, 114] on div "lehman" at bounding box center [311, 112] width 93 height 15
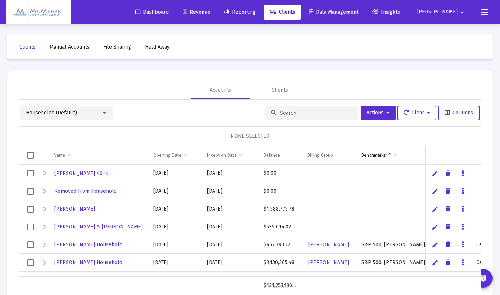
click at [104, 110] on div at bounding box center [104, 113] width 7 height 6
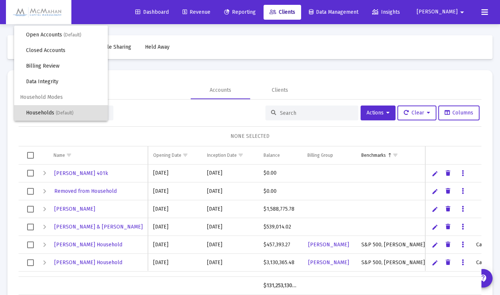
scroll to position [0, 0]
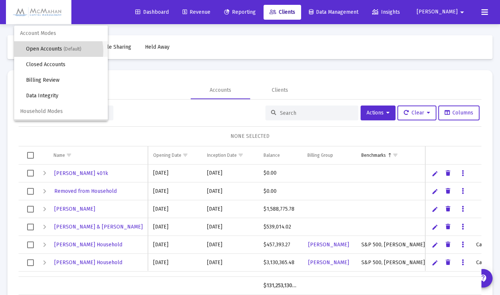
click at [53, 51] on span "Open Accounts (Default)" at bounding box center [64, 49] width 76 height 16
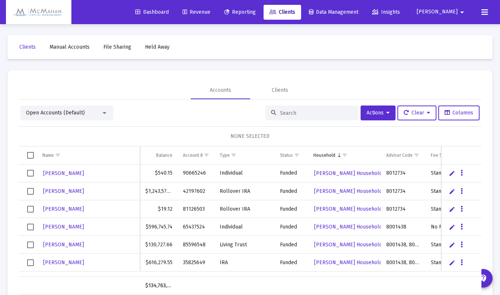
click at [293, 114] on input at bounding box center [316, 113] width 73 height 6
type input "emily"
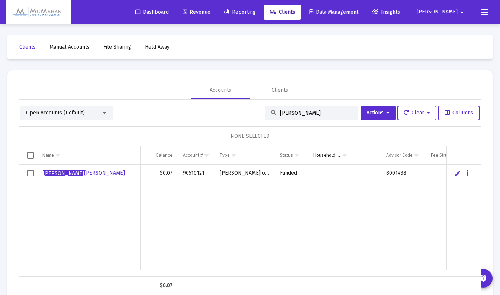
drag, startPoint x: 293, startPoint y: 116, endPoint x: 268, endPoint y: 114, distance: 25.3
click at [269, 114] on div "emily" at bounding box center [311, 112] width 93 height 15
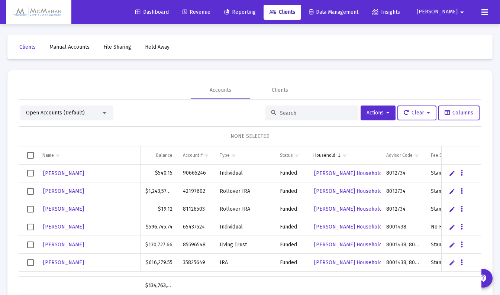
click at [100, 114] on div "Open Accounts (Default)" at bounding box center [63, 112] width 75 height 7
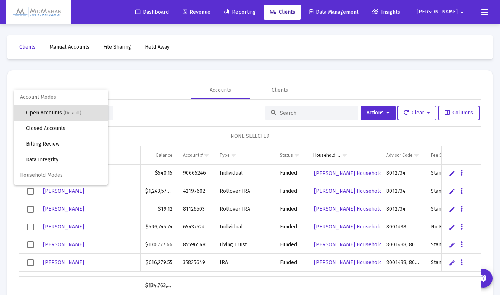
scroll to position [14, 0]
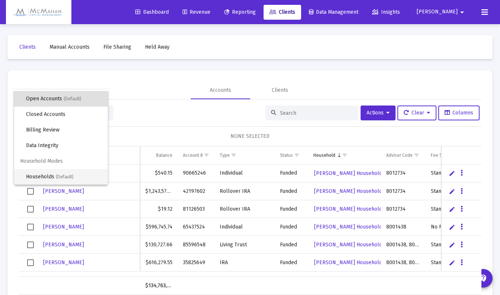
click at [51, 175] on span "Households (Default)" at bounding box center [64, 177] width 76 height 16
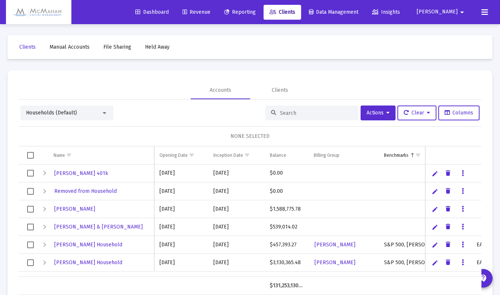
click at [288, 116] on div at bounding box center [311, 112] width 93 height 15
click at [310, 105] on div "Households (Default) Actions Clear Columns NONE SELECTED Name Name Opening Date…" at bounding box center [250, 197] width 462 height 195
click at [306, 111] on input at bounding box center [316, 113] width 73 height 6
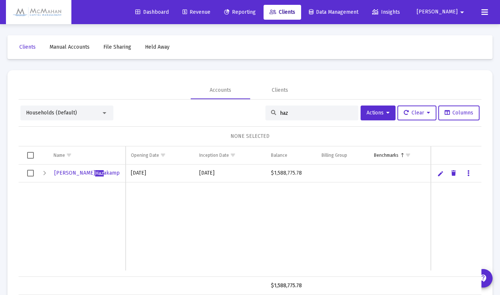
type input "haz"
click at [71, 171] on span "Christine Haz akamp" at bounding box center [86, 173] width 65 height 6
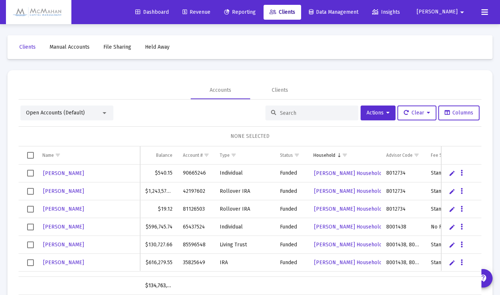
click at [303, 115] on input at bounding box center [316, 113] width 73 height 6
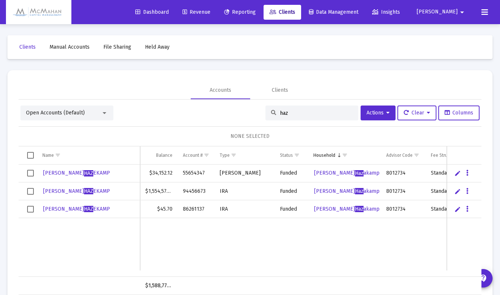
click at [103, 111] on div at bounding box center [104, 113] width 7 height 6
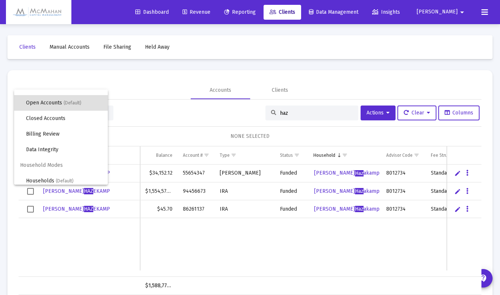
scroll to position [14, 0]
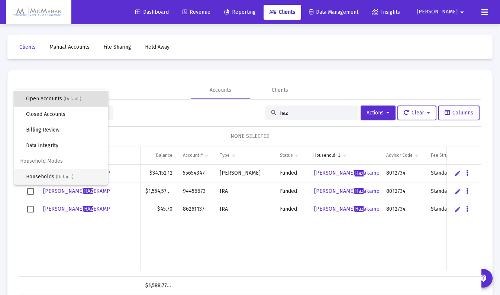
click at [50, 175] on span "Households (Default)" at bounding box center [64, 177] width 76 height 16
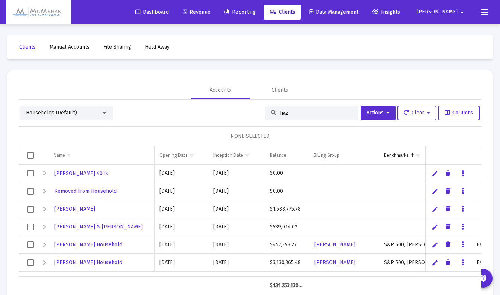
click at [300, 113] on input "haz" at bounding box center [316, 113] width 73 height 6
type input "h"
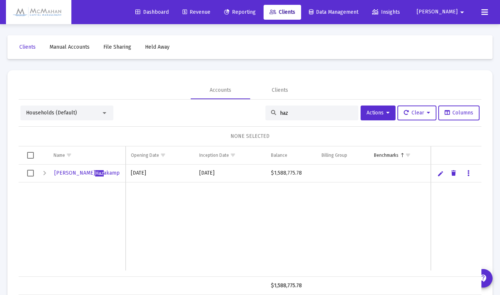
click at [45, 173] on div "Expand" at bounding box center [44, 173] width 9 height 9
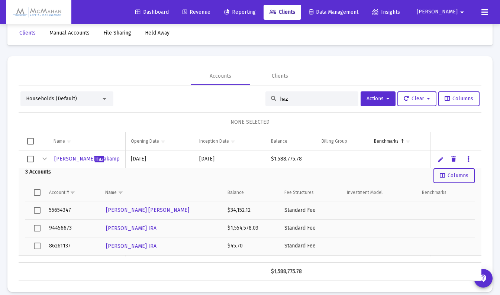
scroll to position [22, 0]
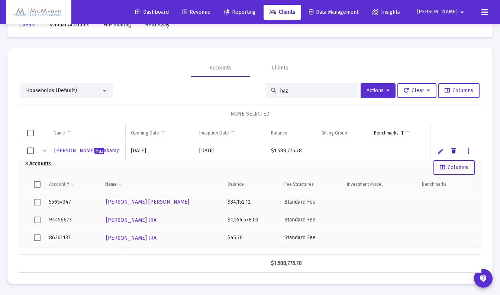
click at [454, 149] on icon "Data grid" at bounding box center [453, 151] width 4 height 9
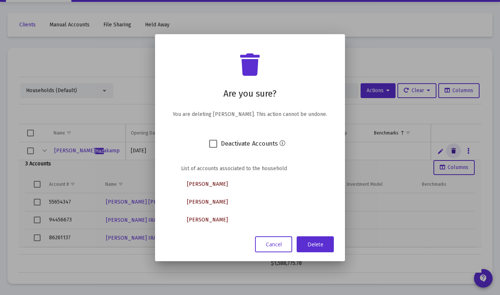
scroll to position [0, 0]
click at [321, 246] on button "Delete" at bounding box center [314, 244] width 37 height 16
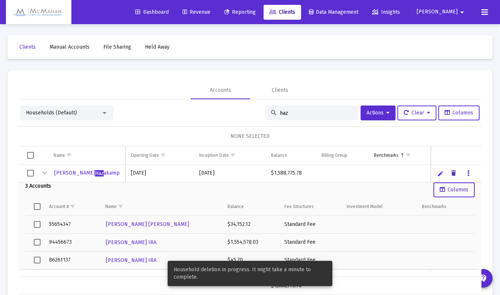
scroll to position [22, 0]
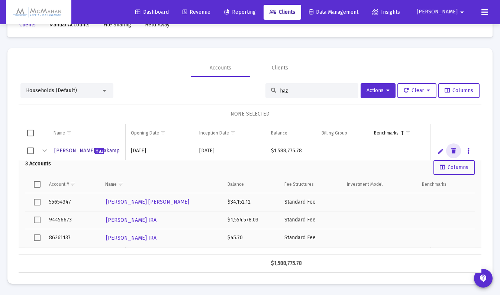
click at [70, 152] on span "Christine Haz akamp" at bounding box center [86, 150] width 65 height 6
click at [292, 91] on input "haz" at bounding box center [316, 91] width 73 height 6
type input "h"
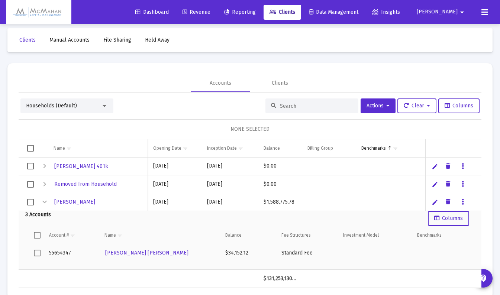
scroll to position [0, 0]
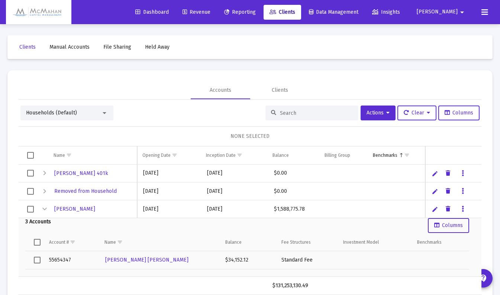
click at [107, 113] on div at bounding box center [104, 113] width 7 height 6
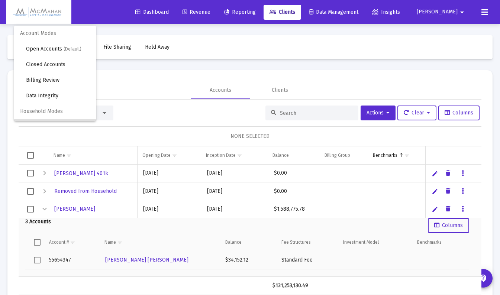
scroll to position [14, 0]
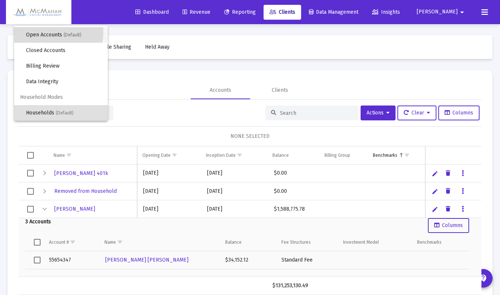
click at [54, 32] on span "Open Accounts (Default)" at bounding box center [64, 35] width 76 height 16
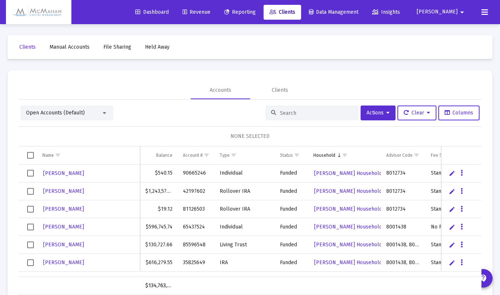
click at [305, 114] on input at bounding box center [316, 113] width 73 height 6
type input "haz"
click at [302, 112] on input at bounding box center [316, 113] width 73 height 6
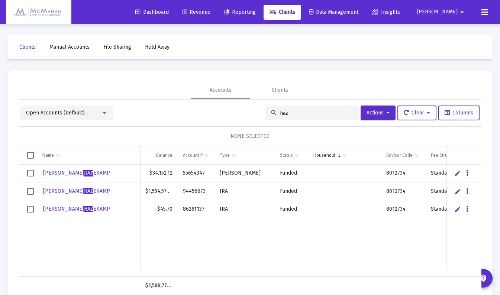
type input "haz"
click at [381, 116] on button "Actions" at bounding box center [377, 112] width 35 height 15
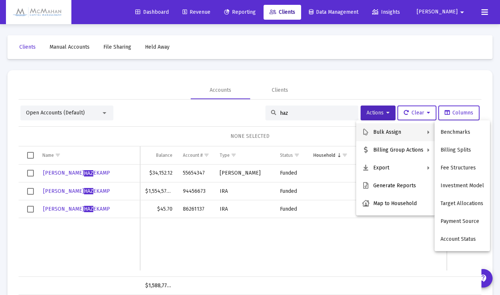
click at [212, 110] on div at bounding box center [250, 147] width 500 height 295
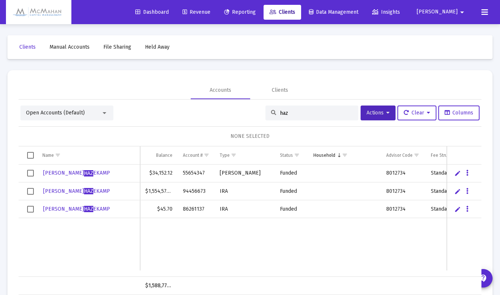
click at [106, 114] on div at bounding box center [104, 113] width 7 height 6
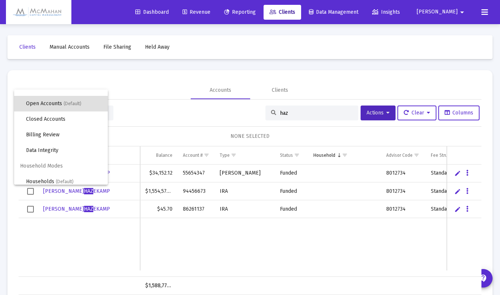
scroll to position [14, 0]
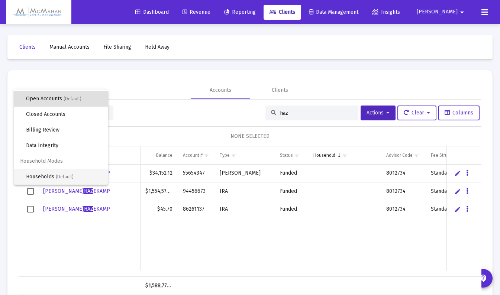
click at [42, 175] on span "Households (Default)" at bounding box center [64, 177] width 76 height 16
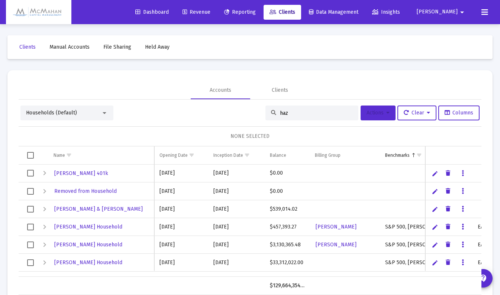
click at [376, 111] on span "Actions" at bounding box center [377, 113] width 23 height 6
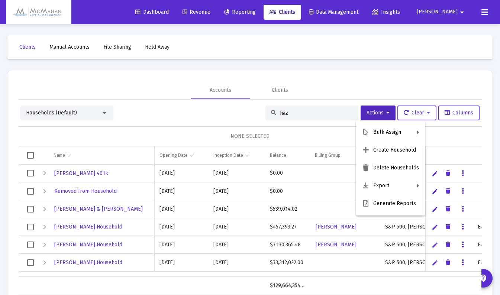
click at [380, 152] on button "Create Household" at bounding box center [390, 150] width 69 height 18
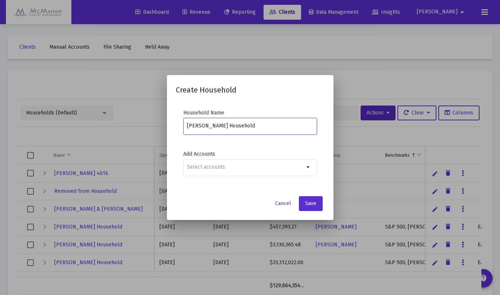
type input "[PERSON_NAME] Household"
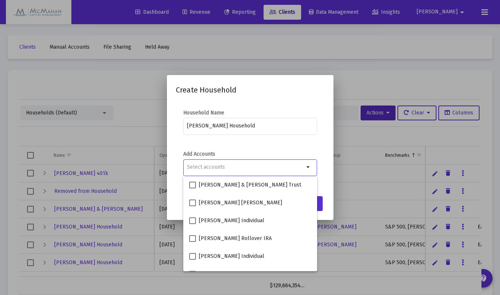
click at [256, 166] on input "Selection" at bounding box center [245, 167] width 117 height 6
type input "h"
click at [257, 151] on div "Add Accounts arrow_drop_down" at bounding box center [250, 167] width 134 height 34
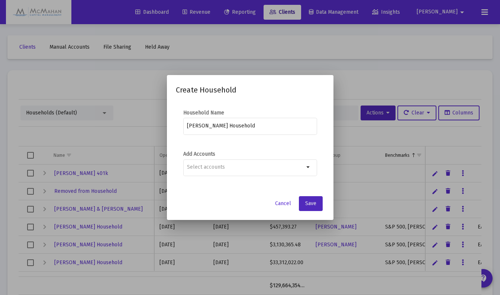
click at [315, 209] on button "Save" at bounding box center [311, 203] width 24 height 15
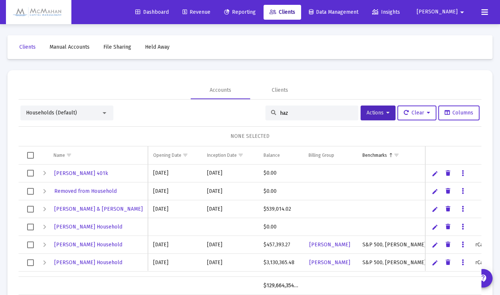
click at [101, 115] on div "Households (Default)" at bounding box center [63, 112] width 75 height 7
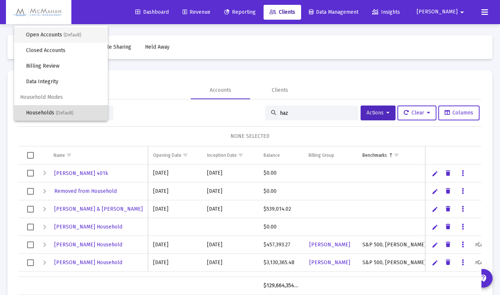
click at [45, 35] on span "Open Accounts (Default)" at bounding box center [64, 35] width 76 height 16
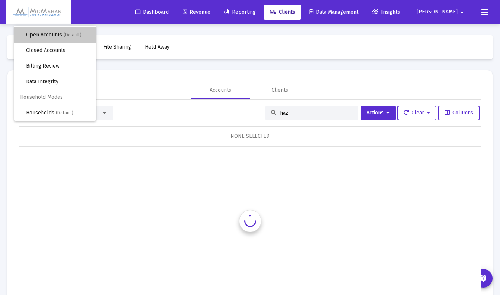
scroll to position [0, 0]
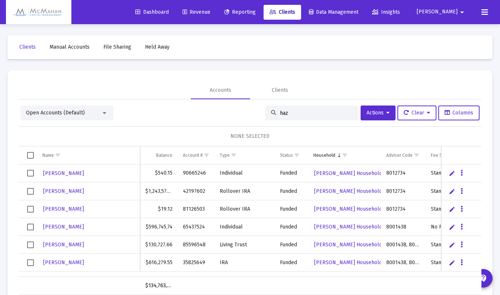
click at [297, 113] on input "haz" at bounding box center [316, 113] width 73 height 6
type input "h"
type input "haz"
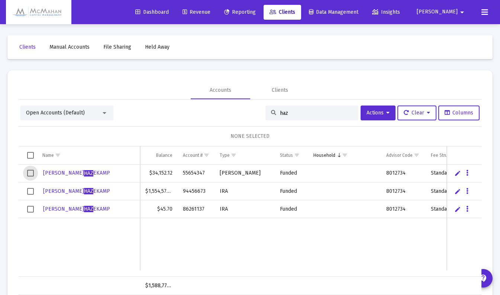
click at [29, 173] on span "Select row" at bounding box center [30, 173] width 7 height 7
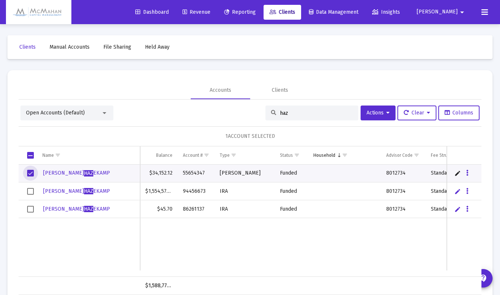
click at [30, 192] on span "Select row" at bounding box center [30, 191] width 7 height 7
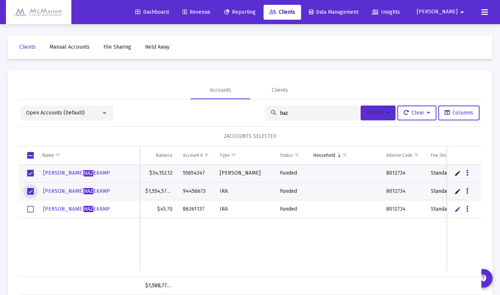
click at [387, 116] on button "Actions" at bounding box center [377, 112] width 35 height 15
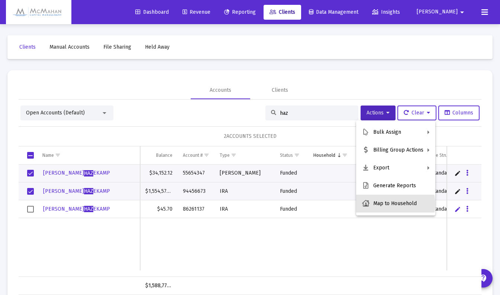
click at [389, 204] on button "Map to Household" at bounding box center [395, 204] width 79 height 18
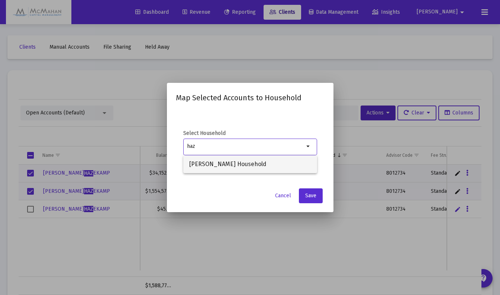
click at [238, 163] on span "Christine Hazekamp Household" at bounding box center [250, 164] width 122 height 18
type input "Christine Hazekamp Household"
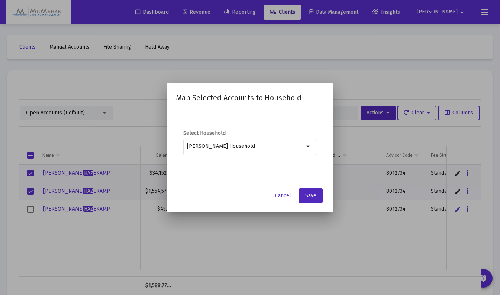
click at [313, 197] on span "Save" at bounding box center [310, 195] width 11 height 6
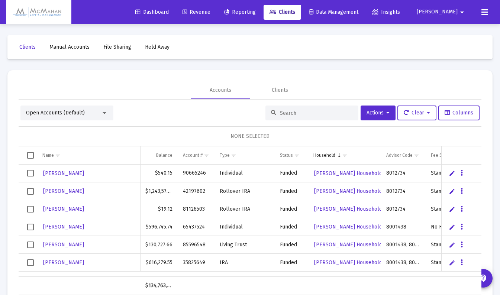
click at [293, 116] on div at bounding box center [311, 112] width 93 height 15
click at [289, 115] on input at bounding box center [316, 113] width 73 height 6
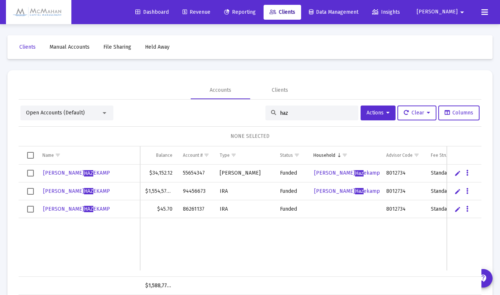
drag, startPoint x: 288, startPoint y: 114, endPoint x: 267, endPoint y: 113, distance: 20.8
click at [267, 113] on div "haz" at bounding box center [311, 112] width 93 height 15
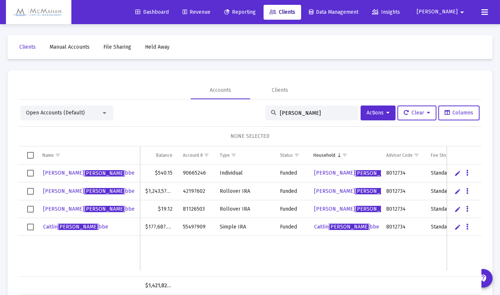
click at [106, 114] on div at bounding box center [104, 113] width 7 height 6
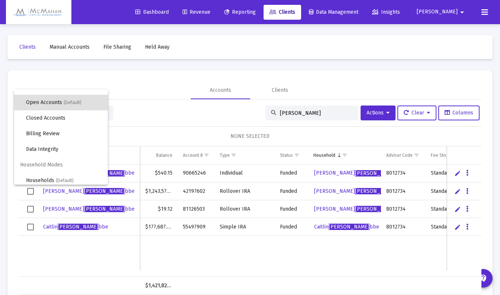
scroll to position [14, 0]
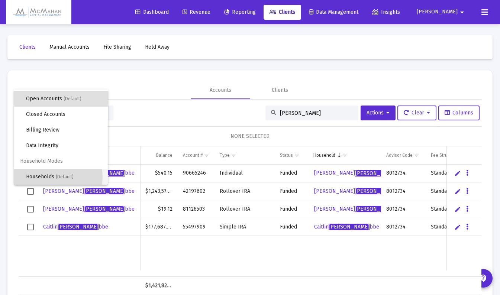
click at [41, 177] on span "Households (Default)" at bounding box center [64, 177] width 76 height 16
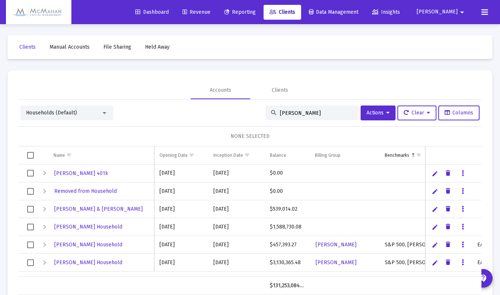
click at [295, 115] on input "[PERSON_NAME]" at bounding box center [316, 113] width 73 height 6
drag, startPoint x: 295, startPoint y: 115, endPoint x: 266, endPoint y: 115, distance: 29.0
click at [266, 115] on div "[PERSON_NAME]" at bounding box center [311, 112] width 93 height 15
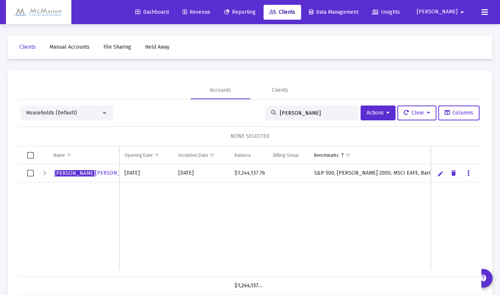
type input "[PERSON_NAME]"
click at [45, 174] on div "Expand" at bounding box center [44, 173] width 9 height 9
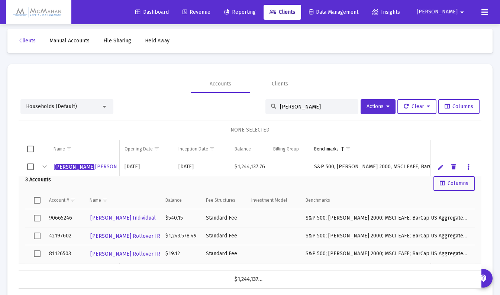
scroll to position [0, 0]
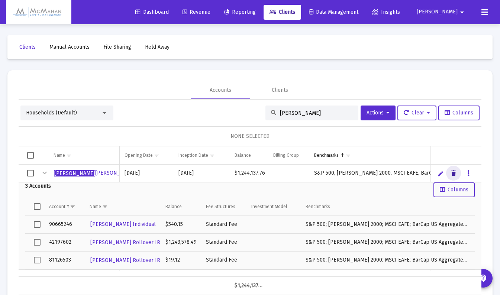
click at [455, 173] on icon "Data grid" at bounding box center [453, 173] width 4 height 9
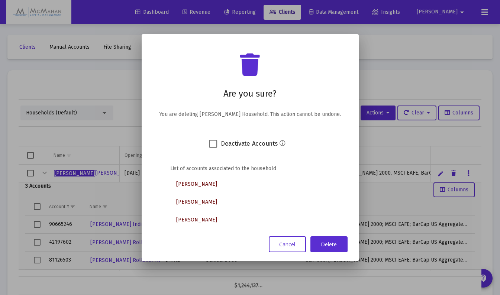
click at [335, 243] on button "Delete" at bounding box center [328, 244] width 37 height 16
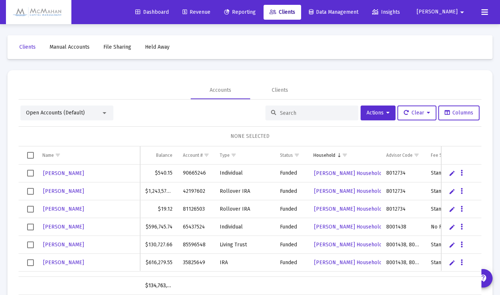
click at [314, 114] on input at bounding box center [316, 113] width 73 height 6
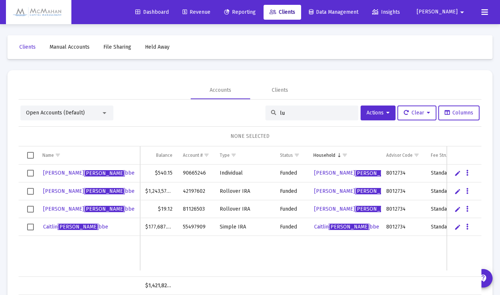
type input "l"
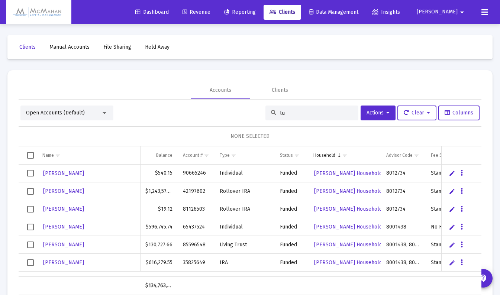
type input "lue"
click at [306, 114] on input at bounding box center [316, 113] width 73 height 6
click at [303, 113] on input at bounding box center [316, 113] width 73 height 6
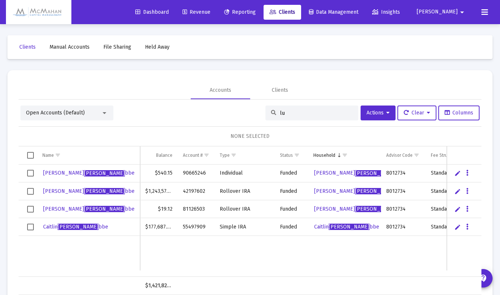
type input "l"
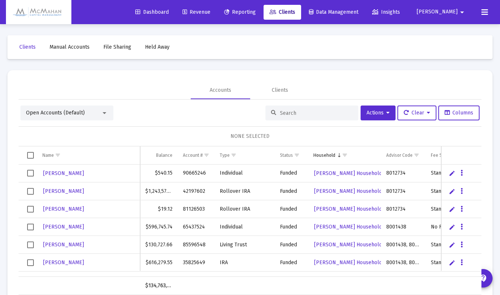
click at [294, 113] on input at bounding box center [316, 113] width 73 height 6
type input "l"
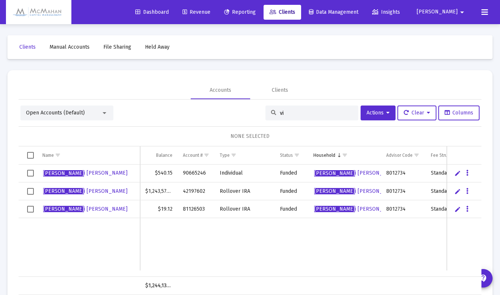
type input "v"
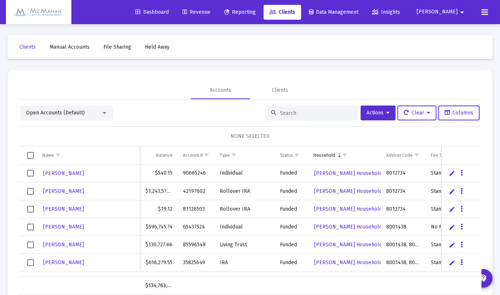
click at [308, 113] on input at bounding box center [316, 113] width 73 height 6
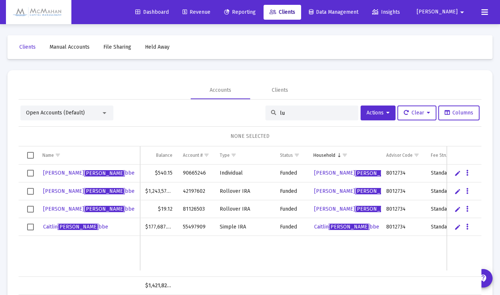
type input "l"
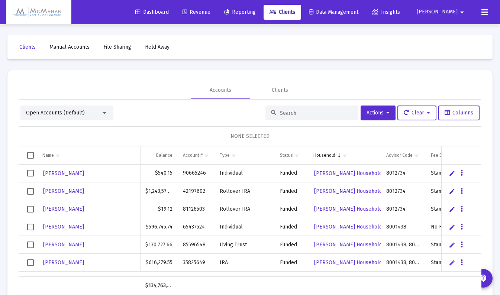
click at [321, 114] on input at bounding box center [316, 113] width 73 height 6
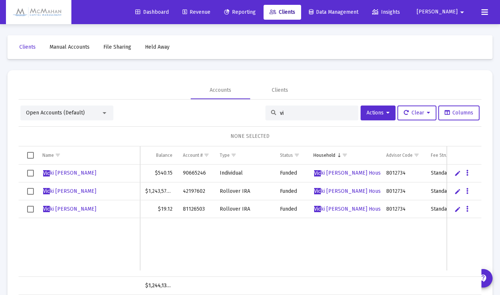
type input "v"
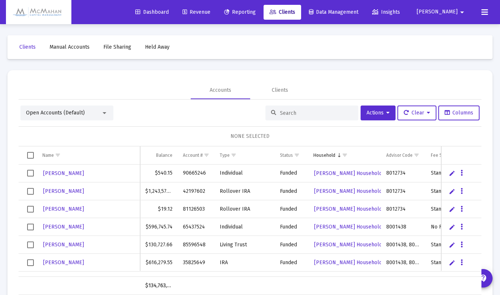
click at [107, 112] on div at bounding box center [104, 113] width 7 height 6
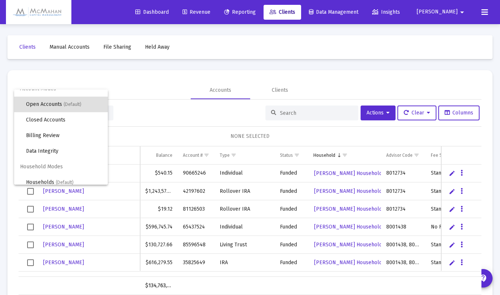
scroll to position [14, 0]
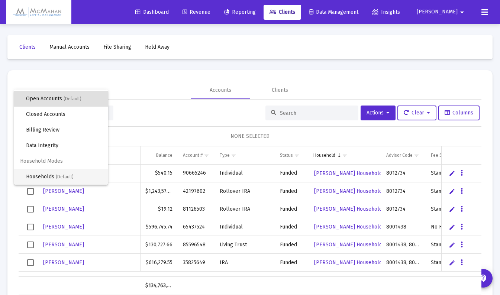
click at [50, 176] on span "Households (Default)" at bounding box center [64, 177] width 76 height 16
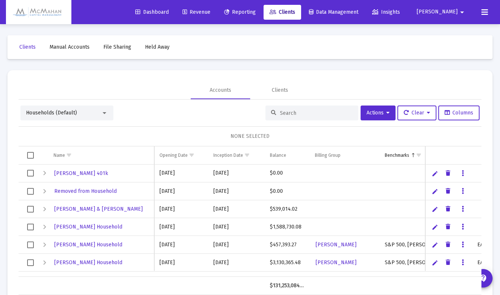
click at [295, 114] on input at bounding box center [316, 113] width 73 height 6
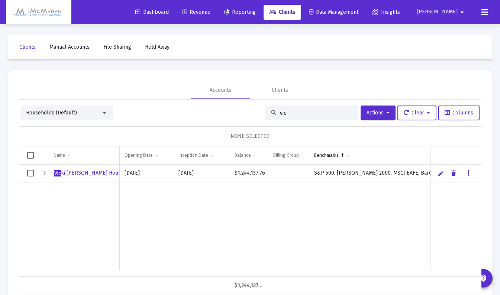
type input "vic"
click at [45, 173] on div "Expand" at bounding box center [44, 173] width 9 height 9
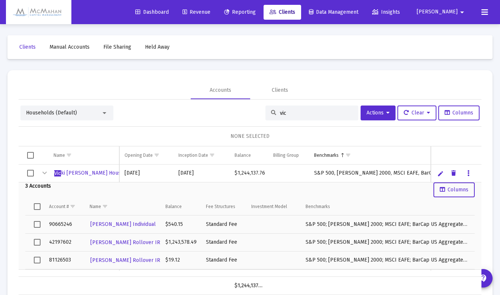
click at [45, 173] on div "Collapse" at bounding box center [44, 173] width 9 height 9
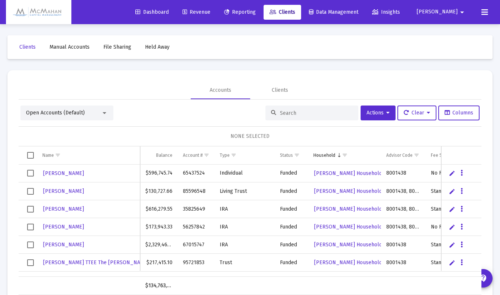
click at [296, 113] on input at bounding box center [316, 113] width 73 height 6
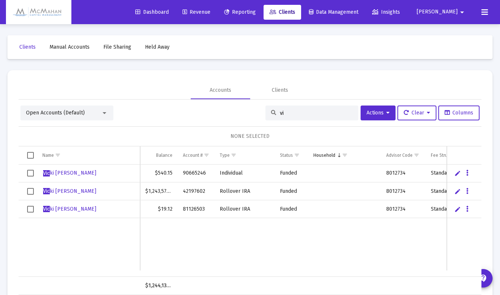
type input "v"
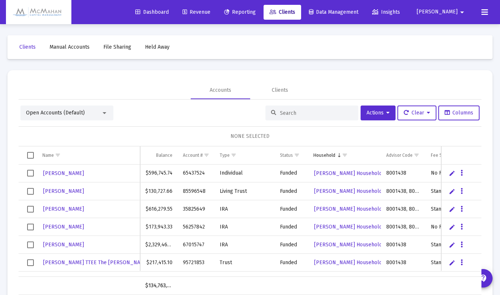
click at [104, 114] on div at bounding box center [104, 113] width 7 height 6
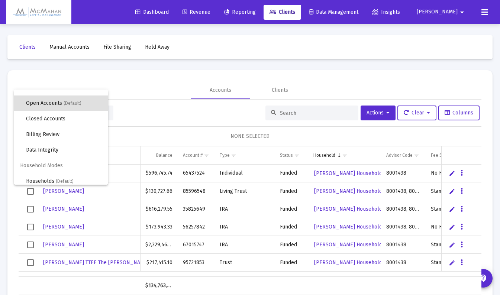
scroll to position [14, 0]
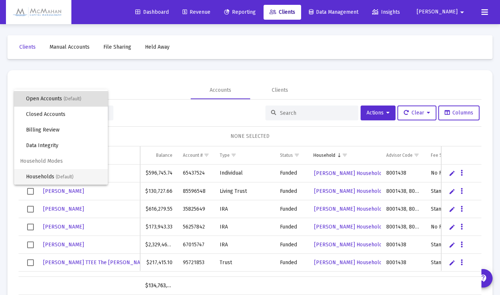
click at [49, 176] on span "Households (Default)" at bounding box center [64, 177] width 76 height 16
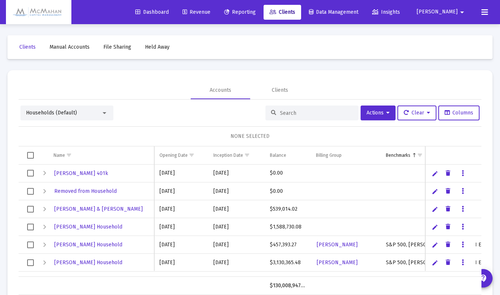
click at [321, 112] on input at bounding box center [316, 113] width 73 height 6
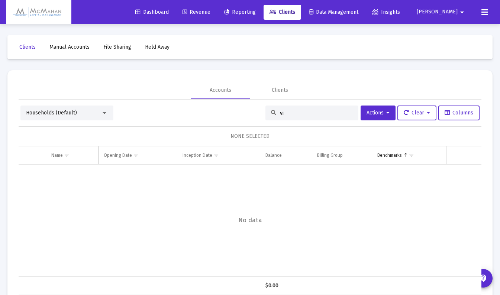
type input "v"
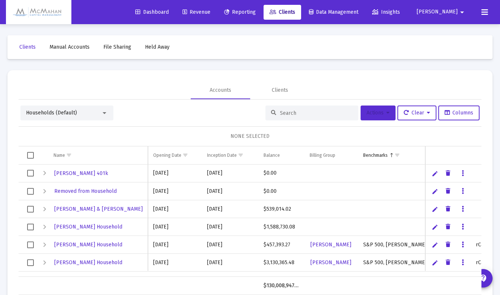
click at [381, 113] on span "Actions" at bounding box center [377, 113] width 23 height 6
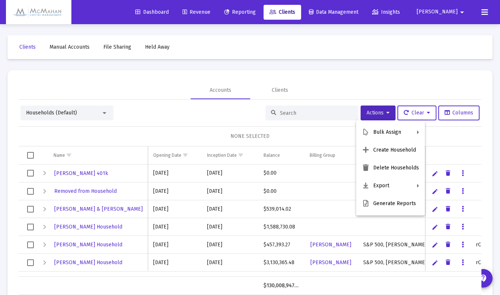
click at [380, 152] on button "Create Household" at bounding box center [390, 150] width 69 height 18
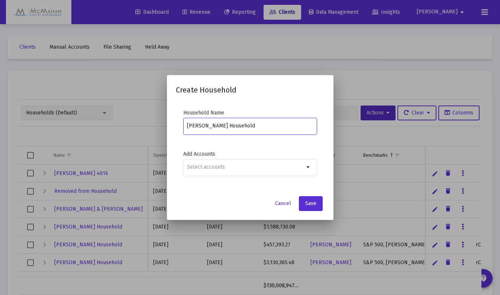
type input "[PERSON_NAME] Household"
click at [308, 205] on span "Save" at bounding box center [310, 203] width 11 height 6
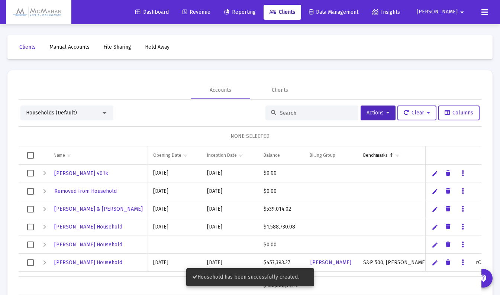
click at [100, 114] on div "Households (Default)" at bounding box center [63, 112] width 75 height 7
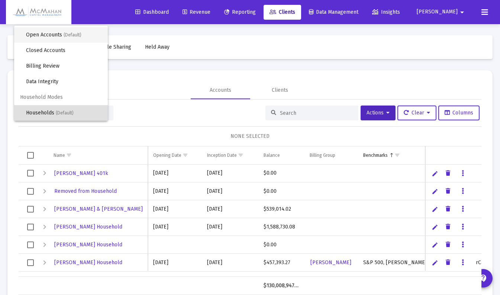
click at [49, 33] on span "Open Accounts (Default)" at bounding box center [64, 35] width 76 height 16
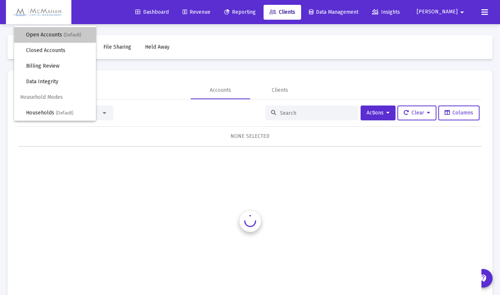
scroll to position [0, 0]
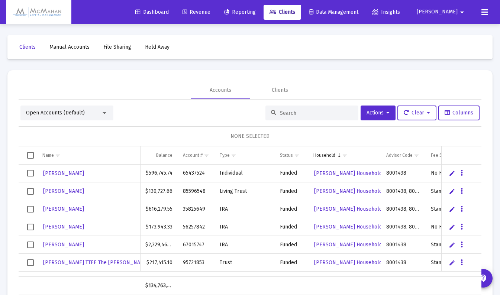
click at [289, 113] on input at bounding box center [316, 113] width 73 height 6
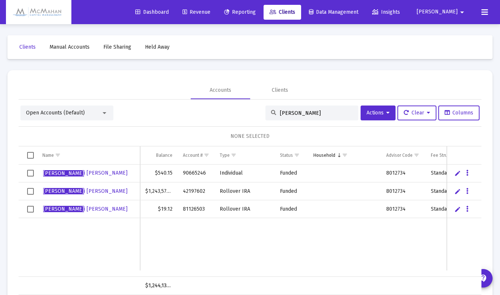
type input "vick"
click at [30, 171] on span "Select row" at bounding box center [30, 173] width 7 height 7
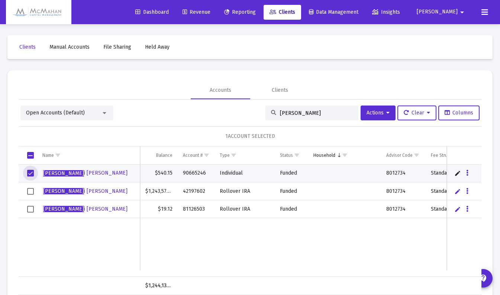
click at [30, 191] on span "Select row" at bounding box center [30, 191] width 7 height 7
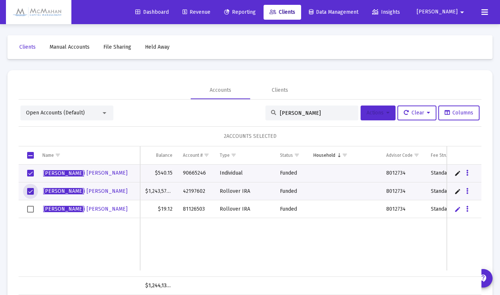
click at [388, 114] on button "Actions" at bounding box center [377, 112] width 35 height 15
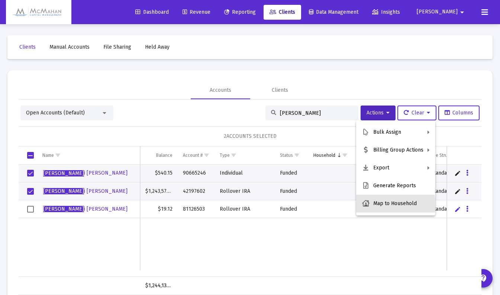
click at [388, 205] on button "Map to Household" at bounding box center [395, 204] width 79 height 18
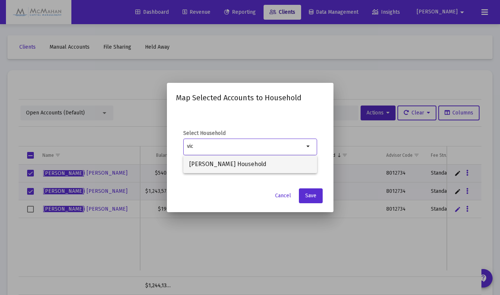
click at [214, 165] on span "Vicki Luebbe Household" at bounding box center [250, 164] width 122 height 18
type input "Vicki Luebbe Household"
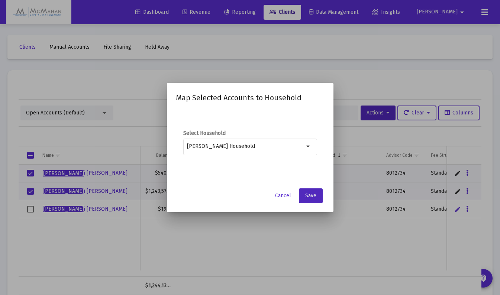
click at [311, 198] on span "Save" at bounding box center [310, 195] width 11 height 6
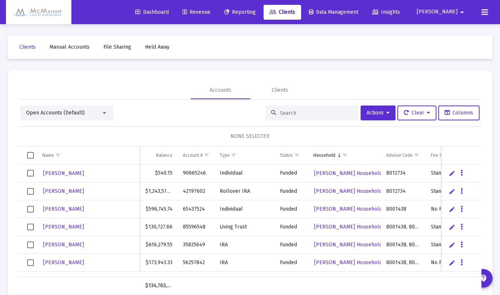
click at [283, 111] on input at bounding box center [316, 113] width 73 height 6
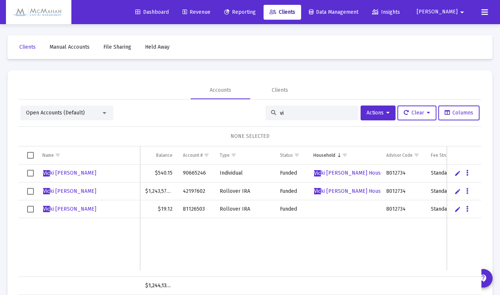
type input "v"
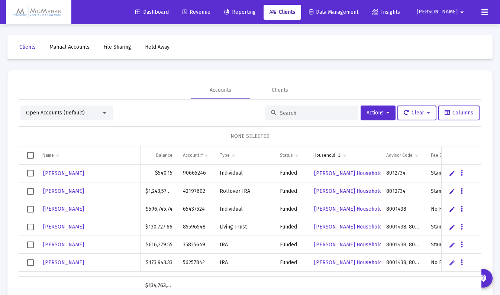
click at [105, 115] on div at bounding box center [104, 113] width 7 height 6
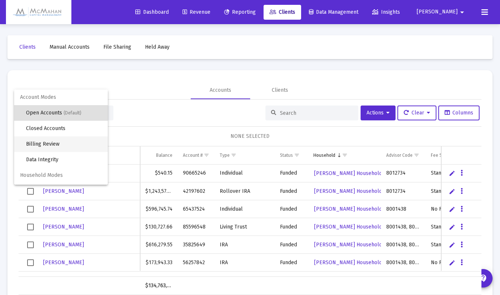
click at [55, 144] on span "Billing Review" at bounding box center [64, 144] width 76 height 16
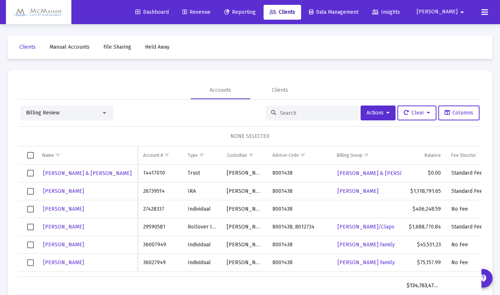
click at [289, 116] on input at bounding box center [316, 113] width 73 height 6
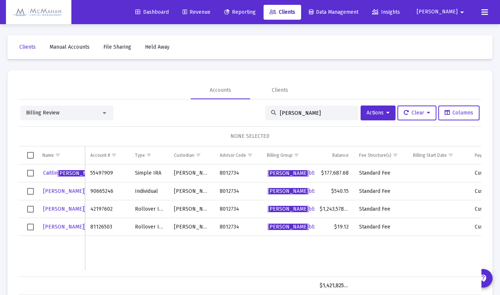
type input "[PERSON_NAME]"
click at [50, 226] on span "[PERSON_NAME] bbe" at bounding box center [88, 227] width 91 height 6
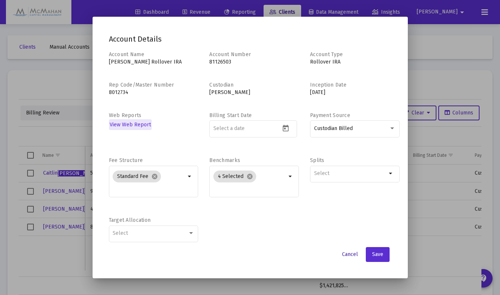
click at [350, 254] on span "Cancel" at bounding box center [350, 254] width 16 height 6
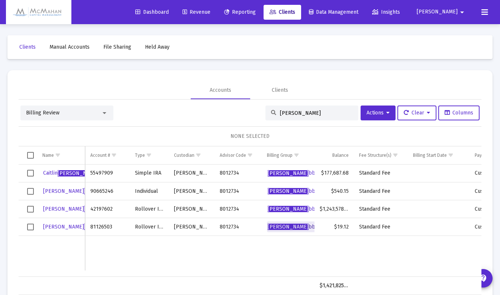
click at [291, 226] on span "[PERSON_NAME] bbe Family" at bounding box center [300, 227] width 67 height 6
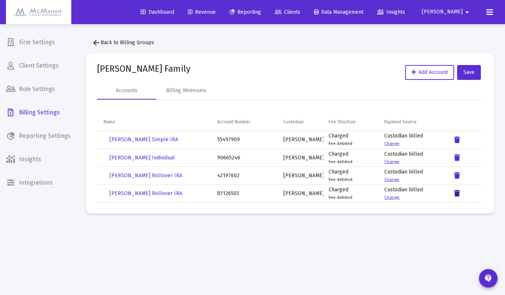
click at [458, 195] on icon "Data grid" at bounding box center [457, 193] width 6 height 9
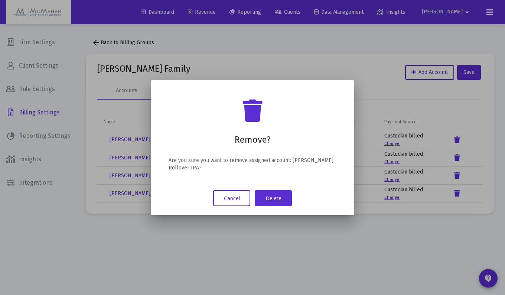
click at [271, 198] on button "Delete" at bounding box center [273, 198] width 37 height 16
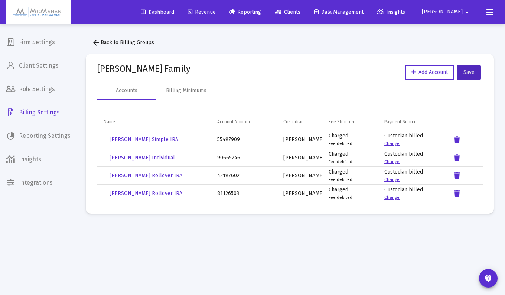
click at [476, 77] on button "Save" at bounding box center [469, 72] width 24 height 15
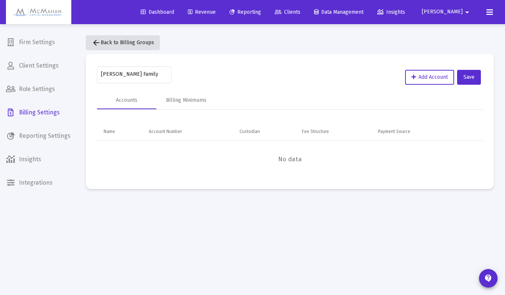
click at [98, 43] on mat-icon "arrow_back" at bounding box center [96, 42] width 9 height 9
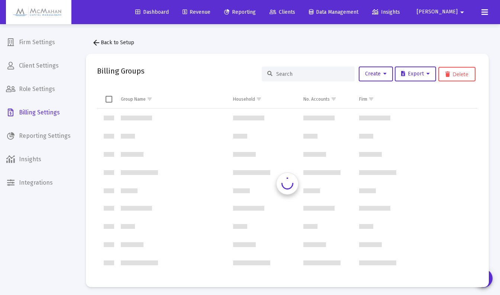
scroll to position [357, 0]
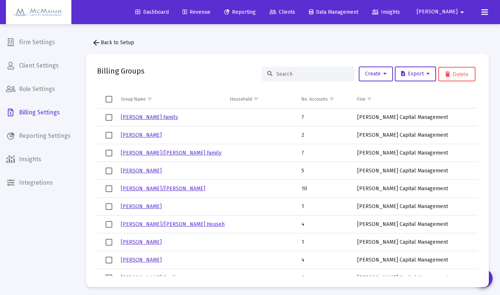
click at [282, 73] on input at bounding box center [312, 74] width 73 height 6
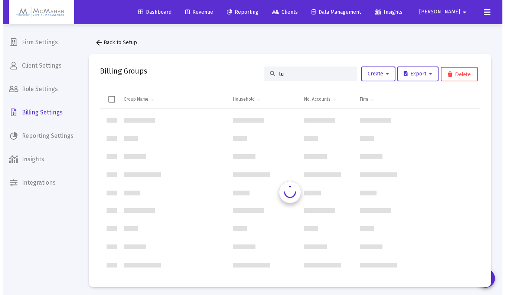
scroll to position [0, 0]
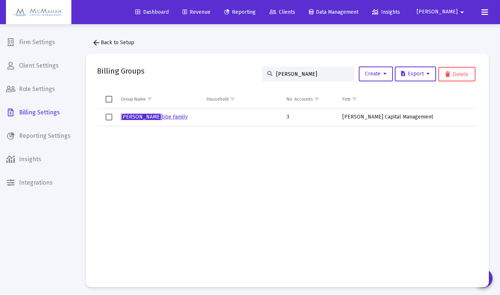
type input "[PERSON_NAME]"
click at [134, 116] on link "[PERSON_NAME] bbe Family" at bounding box center [154, 117] width 67 height 6
